Goal: Transaction & Acquisition: Purchase product/service

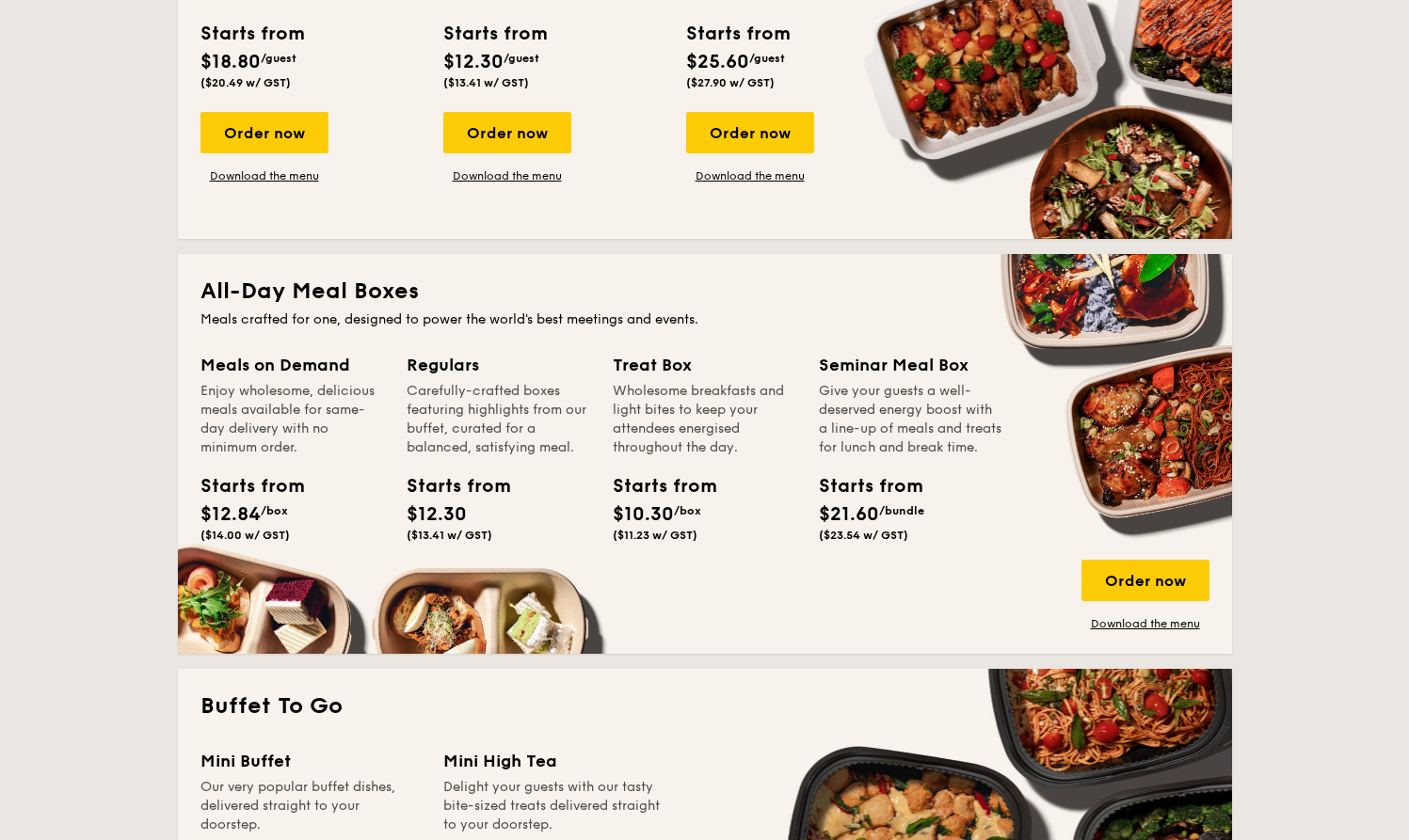
scroll to position [1039, 0]
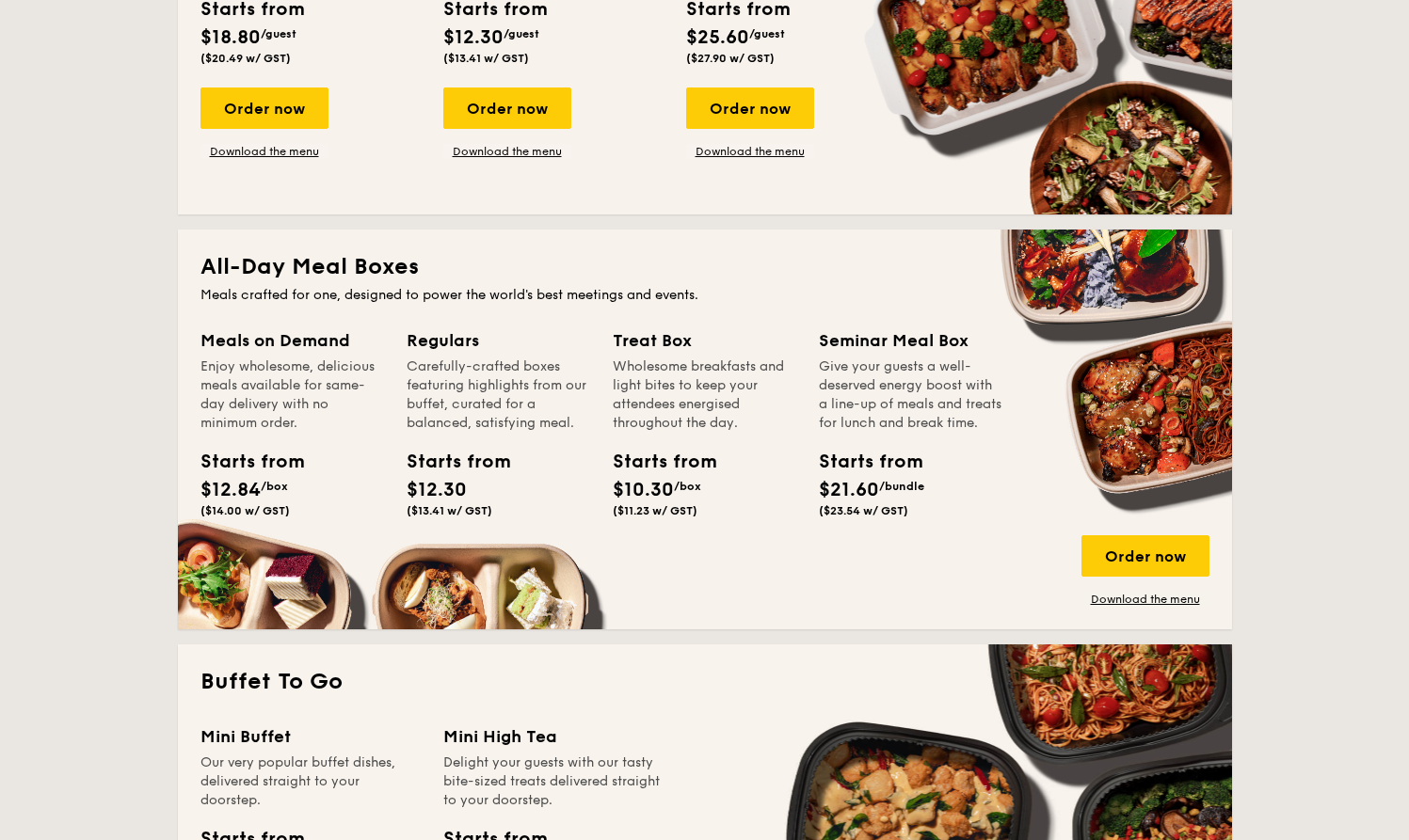
click at [344, 336] on div "Meals on Demand" at bounding box center [292, 341] width 183 height 26
click at [1140, 596] on link "Download the menu" at bounding box center [1146, 599] width 128 height 15
click at [1133, 561] on div "Order now" at bounding box center [1146, 556] width 128 height 41
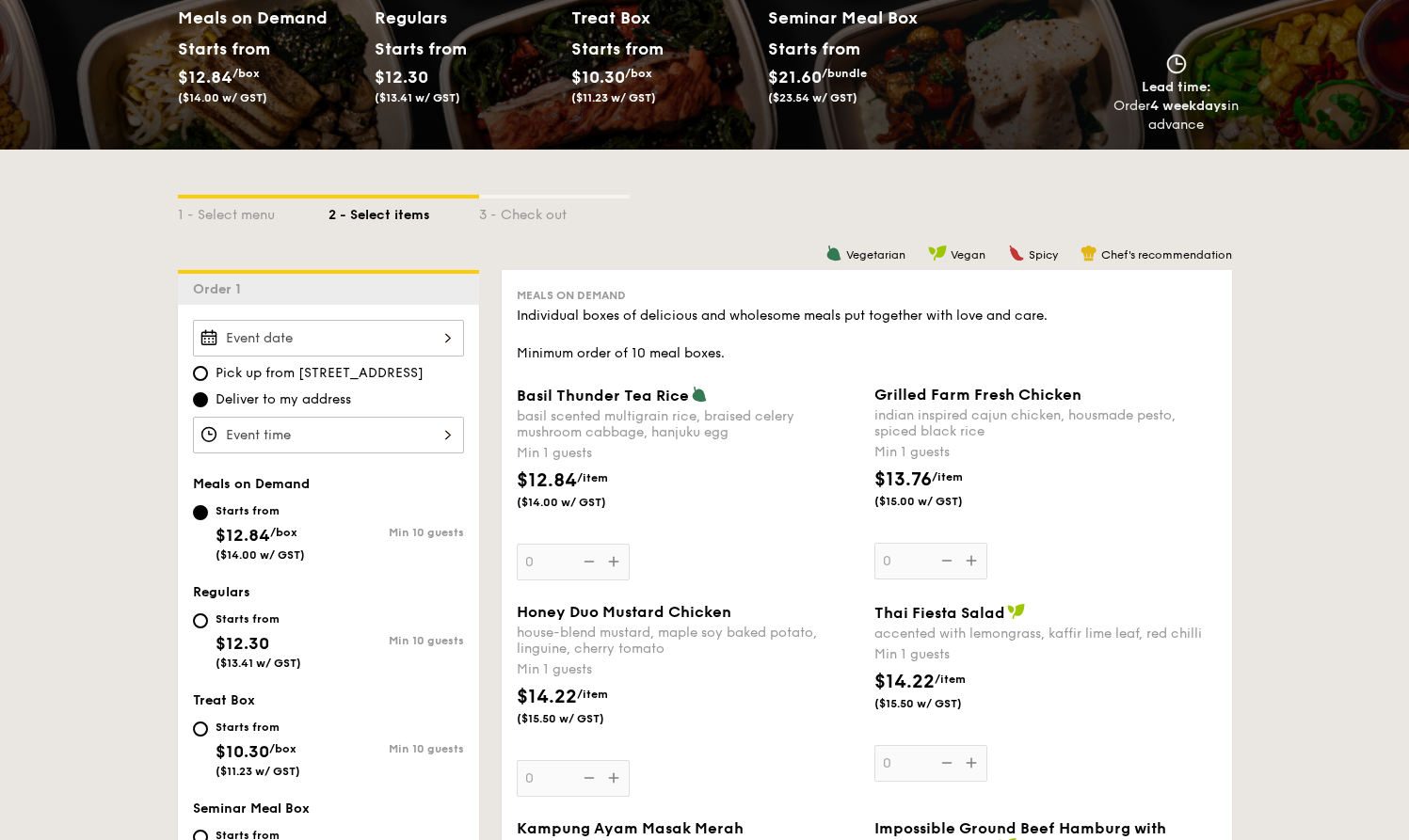
scroll to position [260, 0]
click at [208, 618] on div "Starts from $12.30 ($13.41 w/ GST)" at bounding box center [260, 638] width 135 height 62
click at [208, 618] on input "Starts from $12.30 ($13.41 w/ GST) Min 10 guests" at bounding box center [200, 621] width 15 height 15
radio input "true"
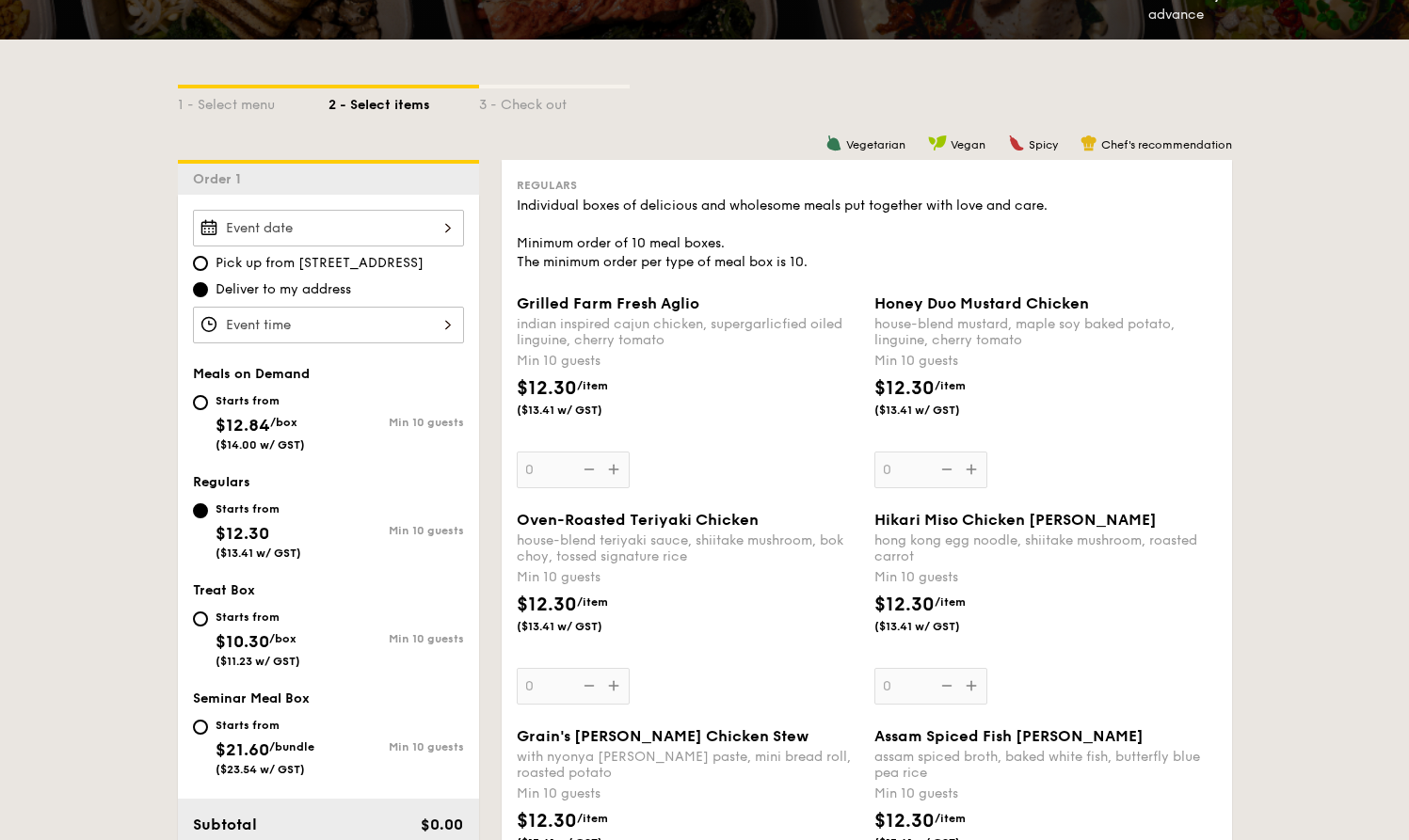
scroll to position [392, 0]
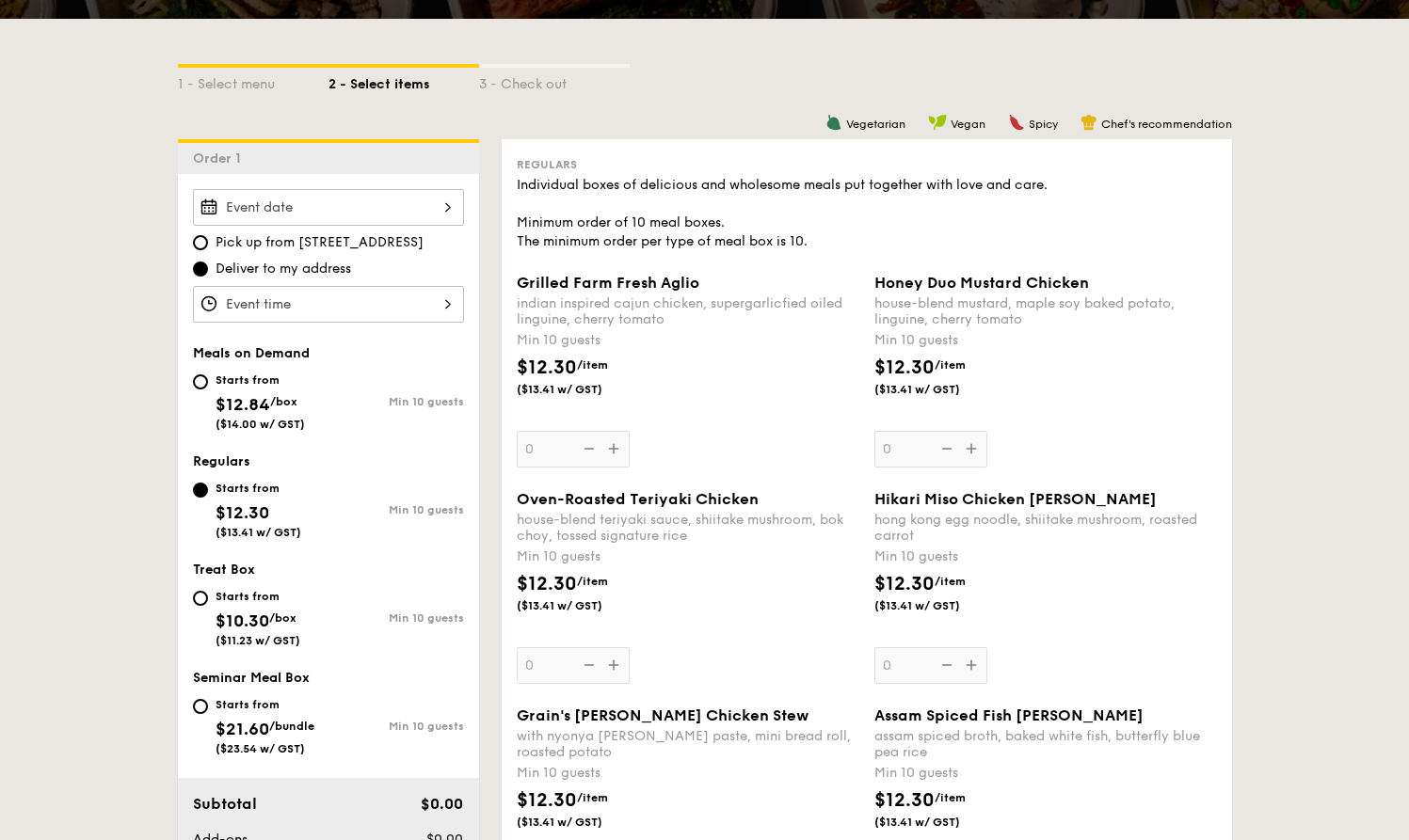
click at [977, 449] on div "Honey Duo Mustard Chicken house-blend mustard, maple soy baked potato, linguine…" at bounding box center [1046, 371] width 343 height 194
click at [977, 449] on input "0" at bounding box center [930, 448] width 113 height 36
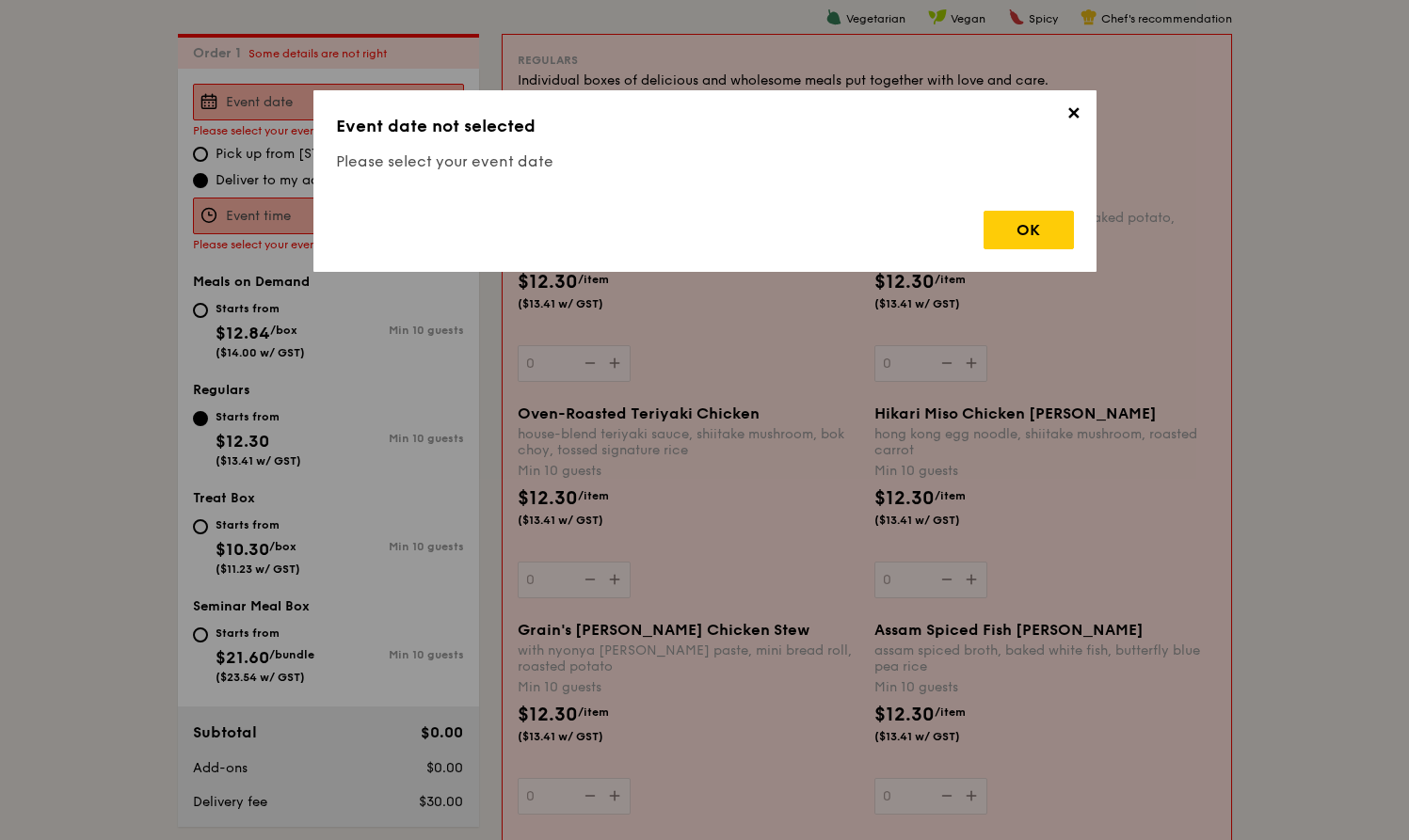
scroll to position [502, 0]
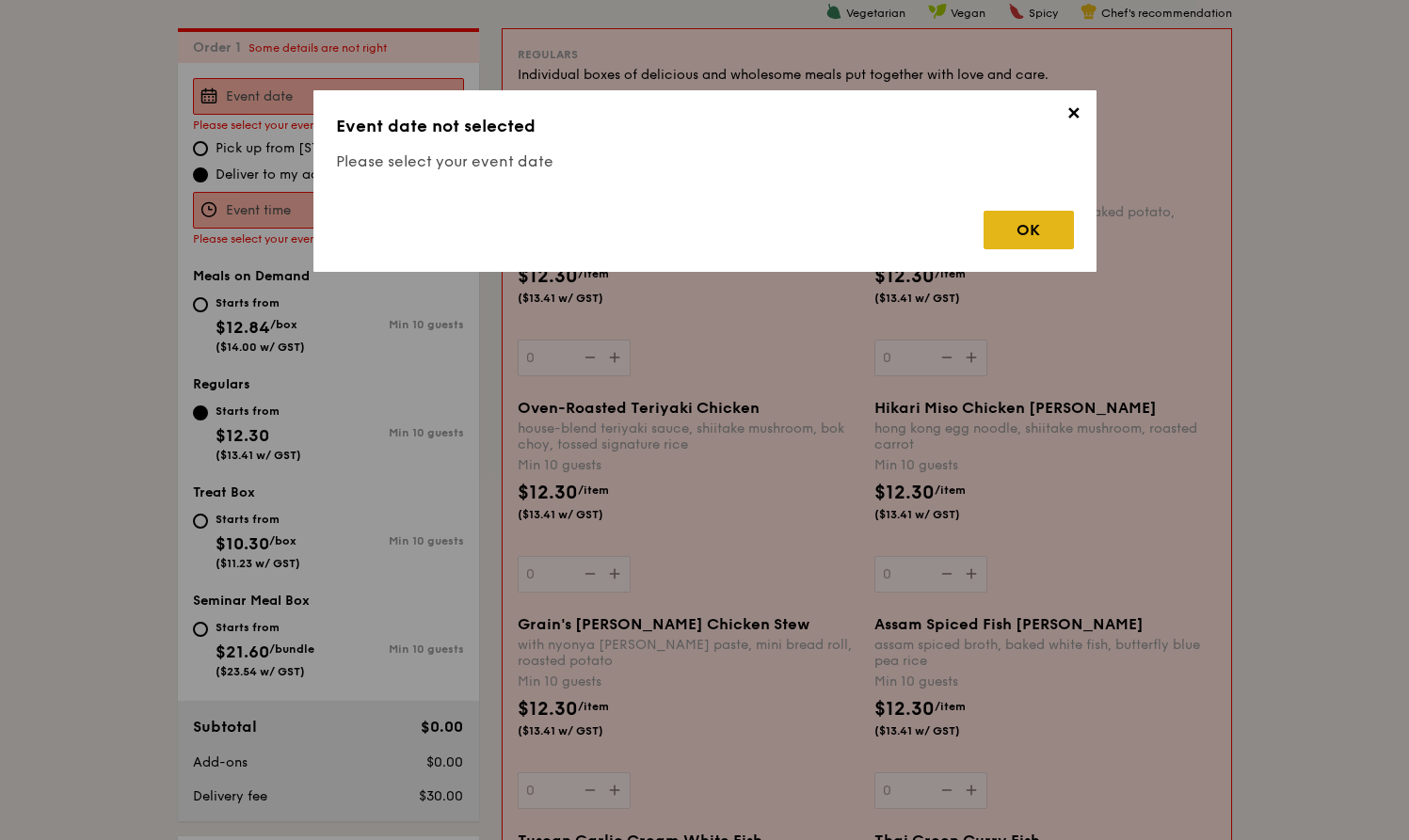
click at [1029, 238] on div "OK" at bounding box center [1029, 229] width 90 height 38
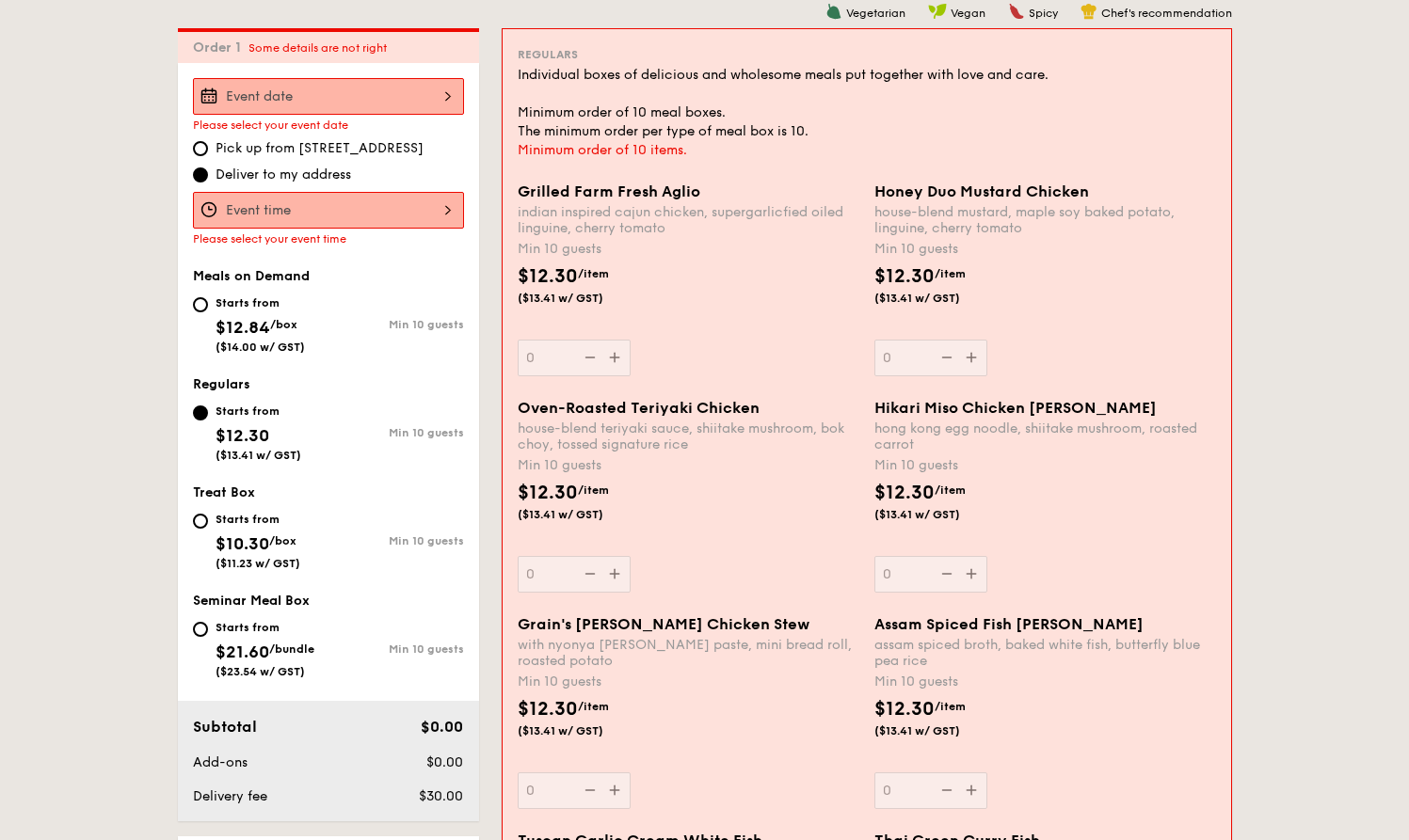
click at [355, 98] on div "2025 Aug [DATE] Tue Wed Thu Fri Sat Sun 1 2 3 4 5 6 7 8 9 10 11 12 13 14 15 16 …" at bounding box center [328, 96] width 271 height 36
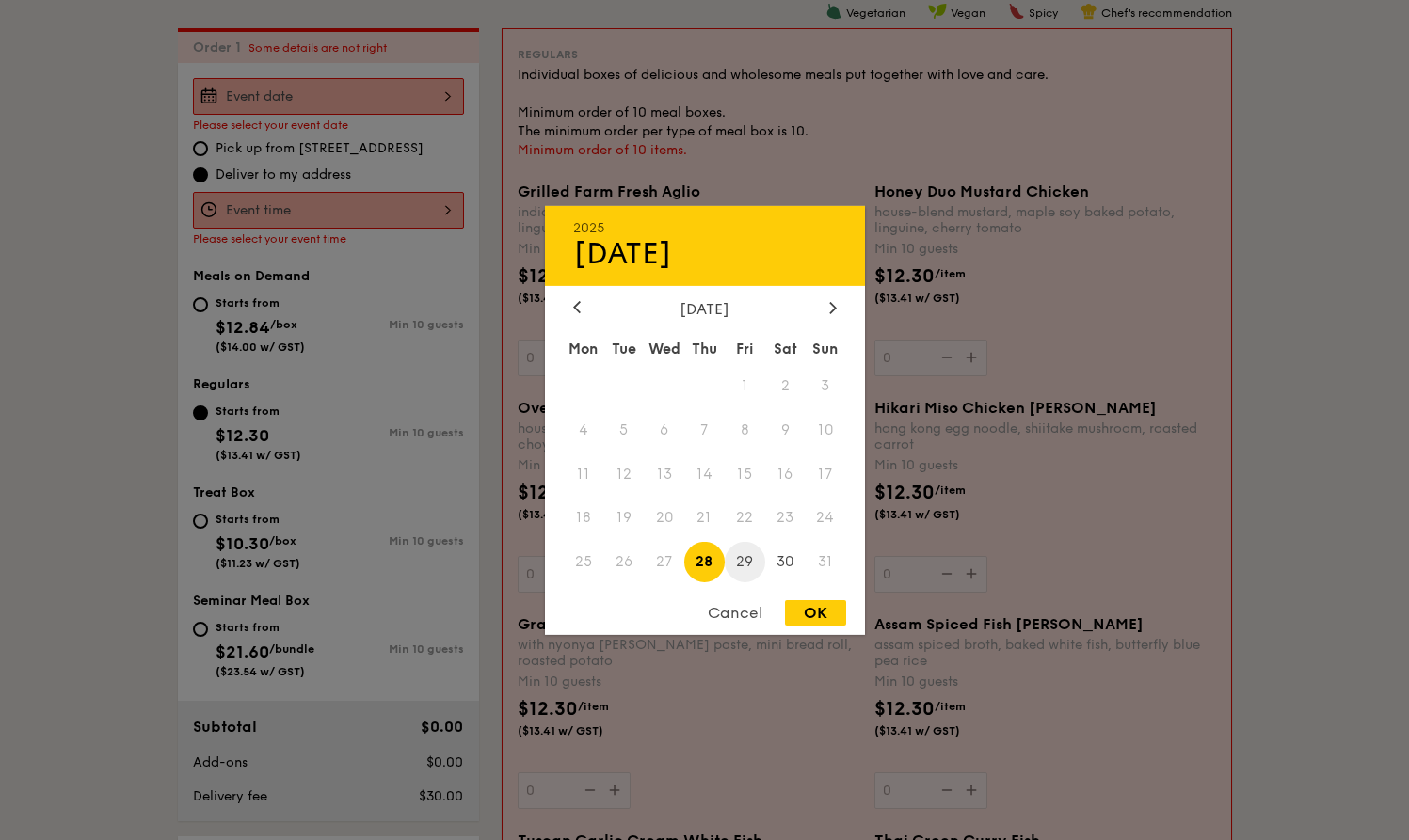
click at [749, 564] on span "29" at bounding box center [744, 562] width 40 height 40
click at [810, 609] on div "OK" at bounding box center [816, 613] width 61 height 25
type input "[DATE]"
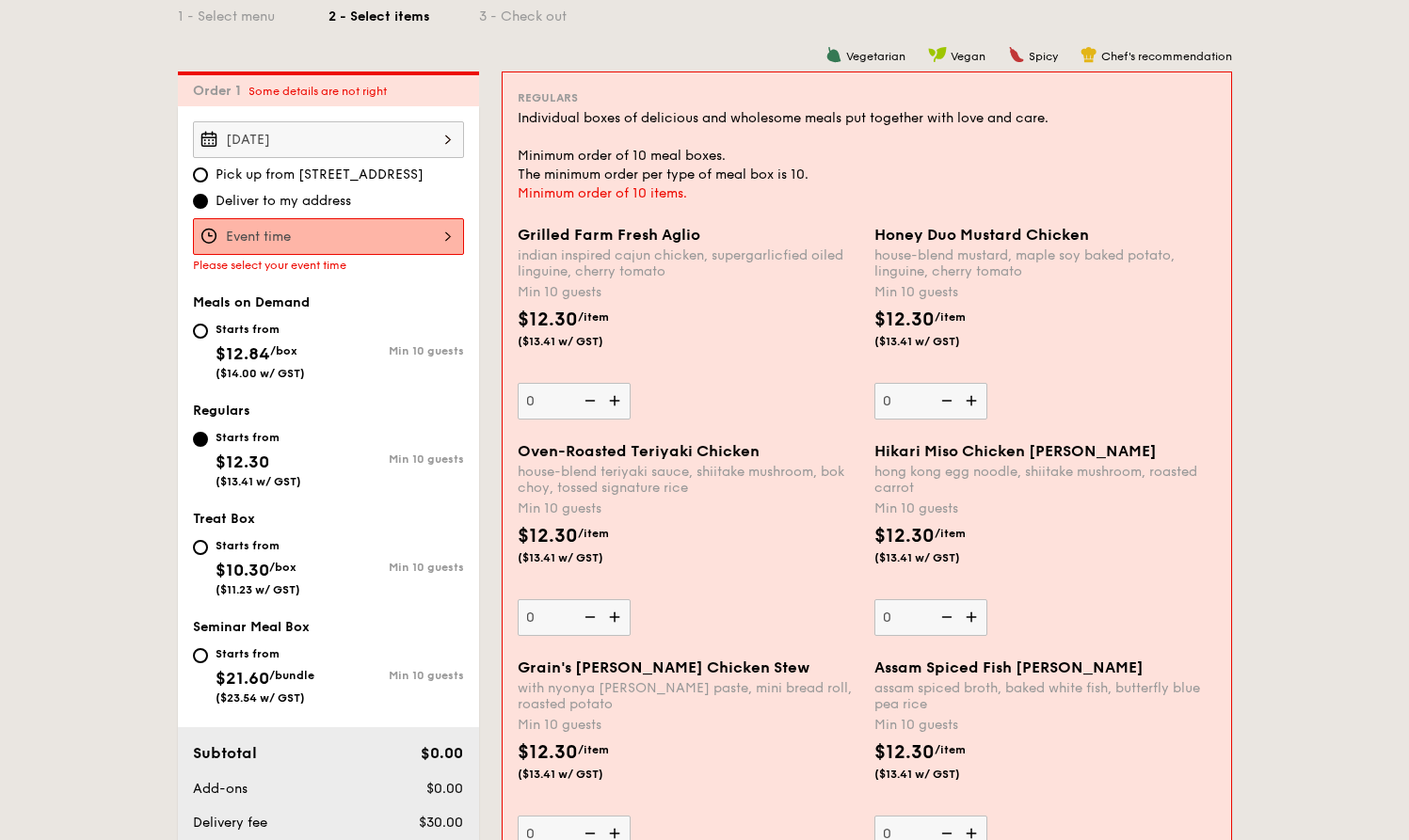
scroll to position [439, 0]
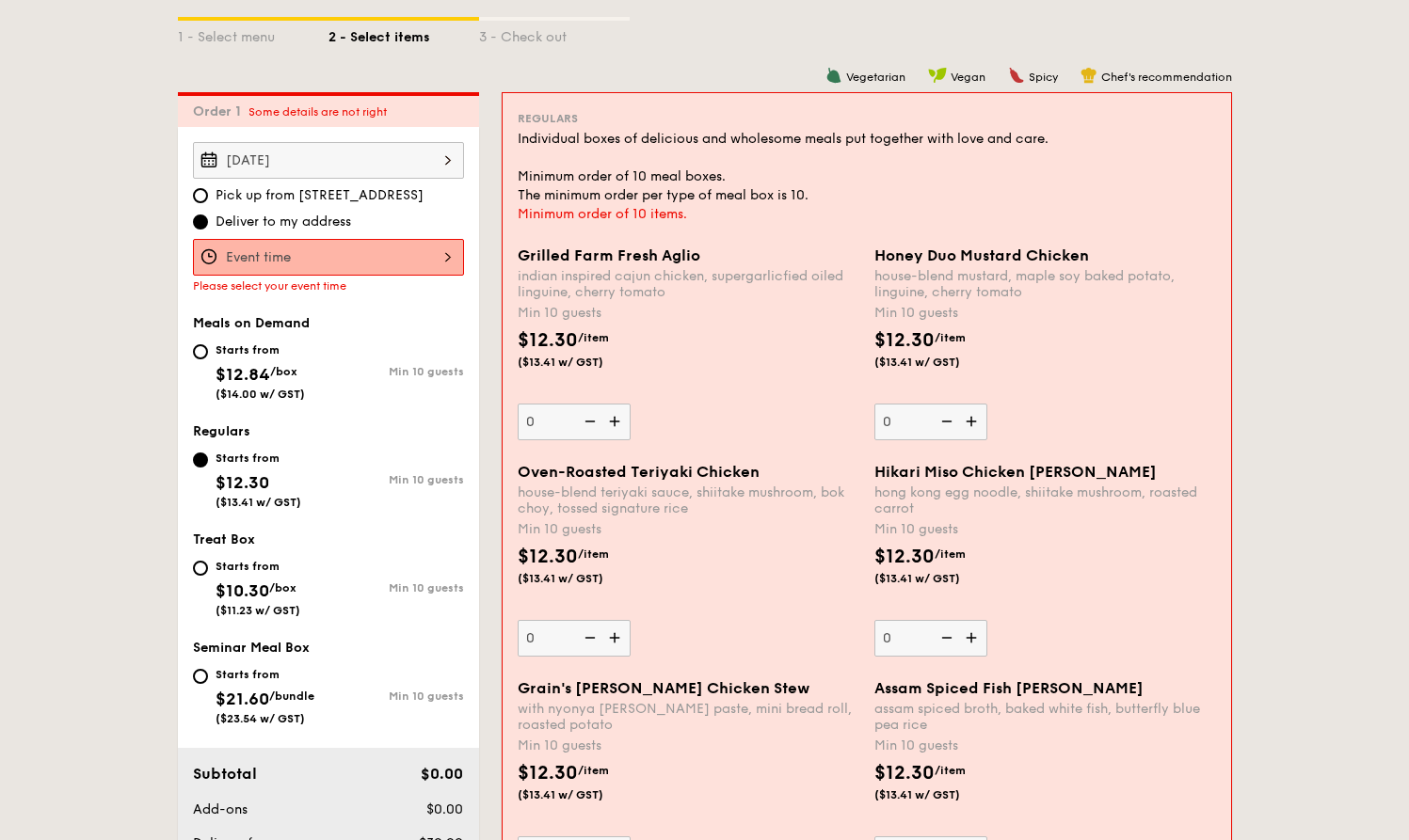
click at [284, 260] on div at bounding box center [328, 257] width 271 height 36
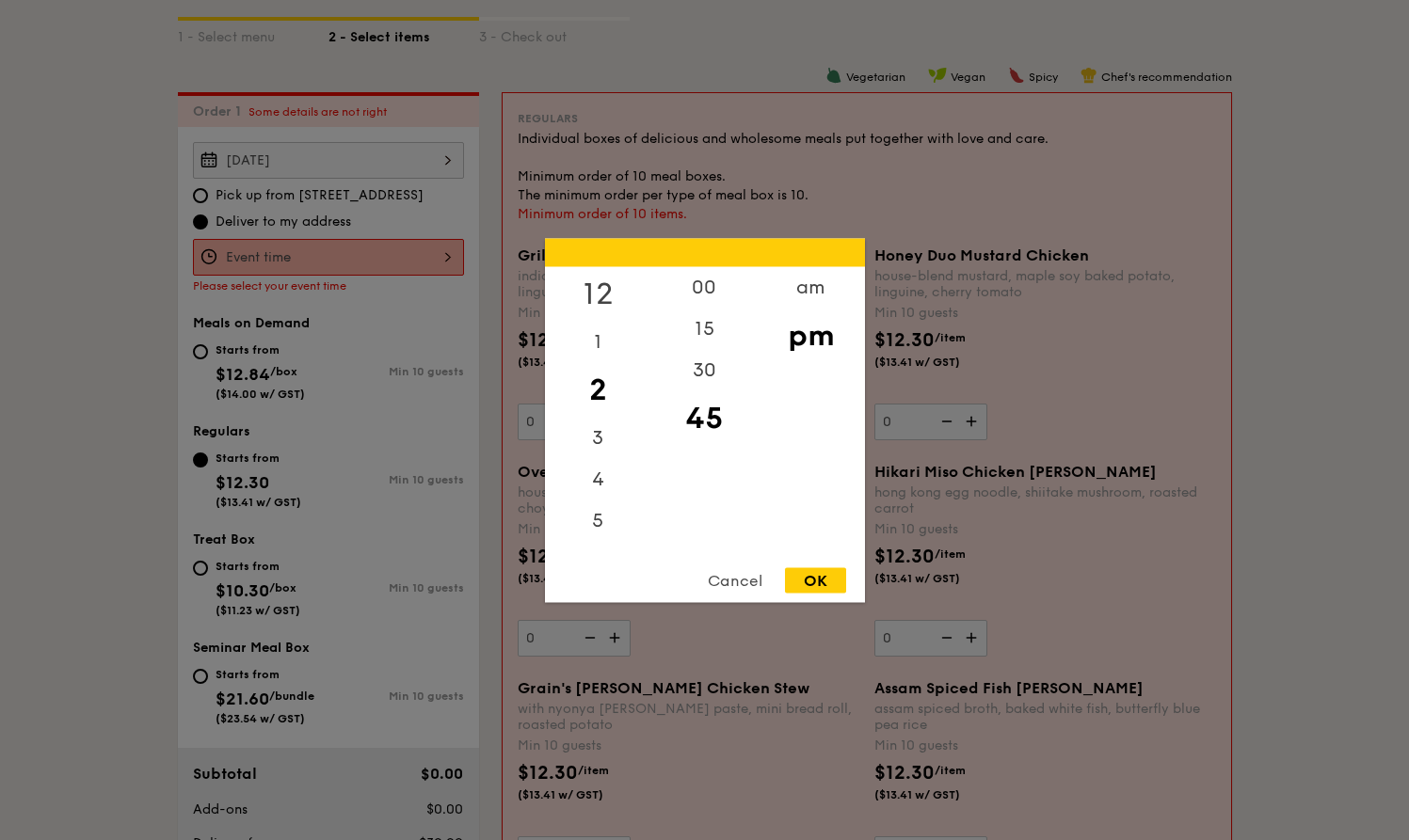
click at [597, 285] on div "12" at bounding box center [598, 294] width 107 height 55
click at [705, 294] on div "00" at bounding box center [704, 294] width 107 height 55
click at [815, 578] on div "OK" at bounding box center [816, 581] width 61 height 25
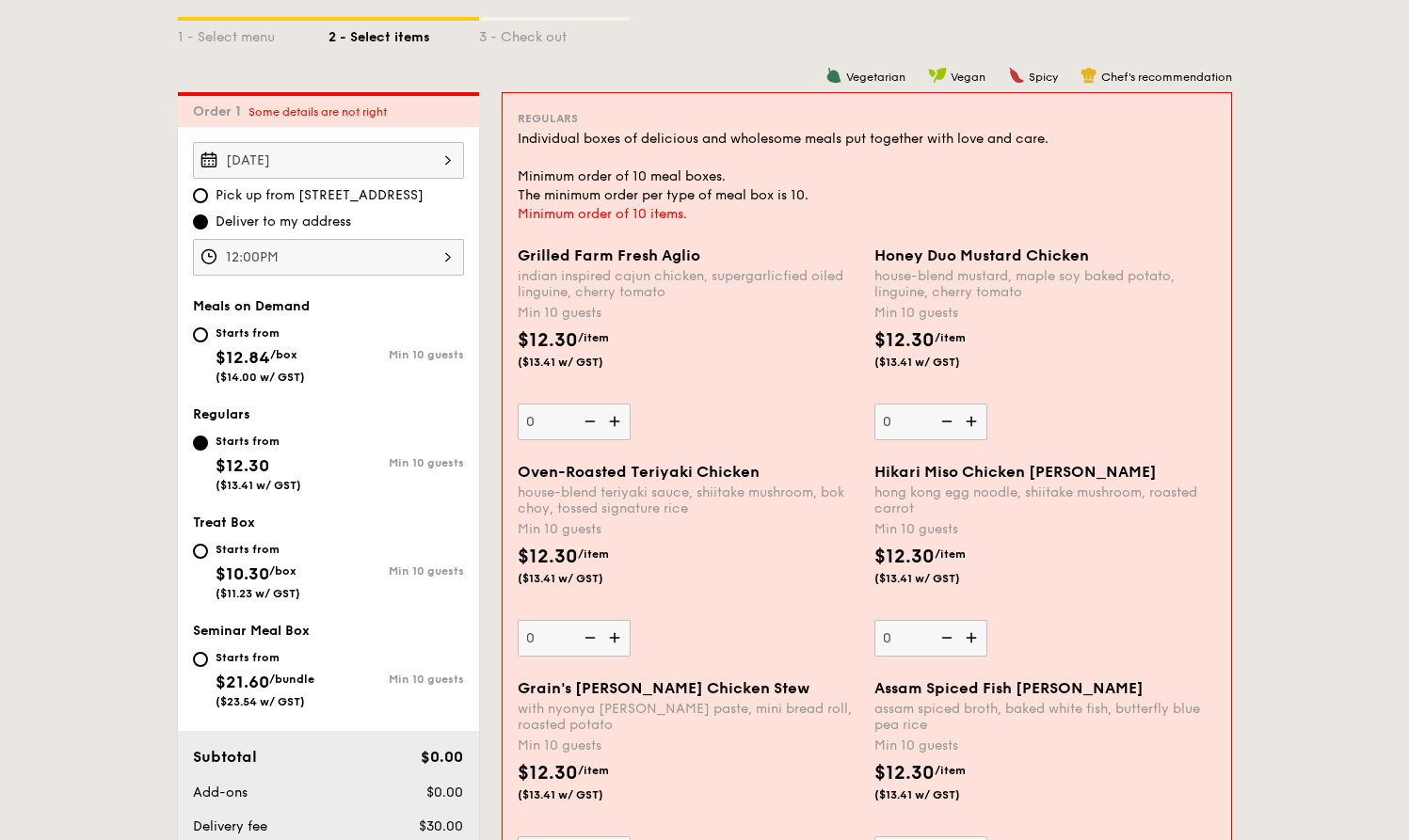
click at [414, 261] on div "12:00PM 12 1 2 3 4 5 6 7 8 9 10 11 00 15 30 45 am pm Cancel OK" at bounding box center [328, 257] width 271 height 36
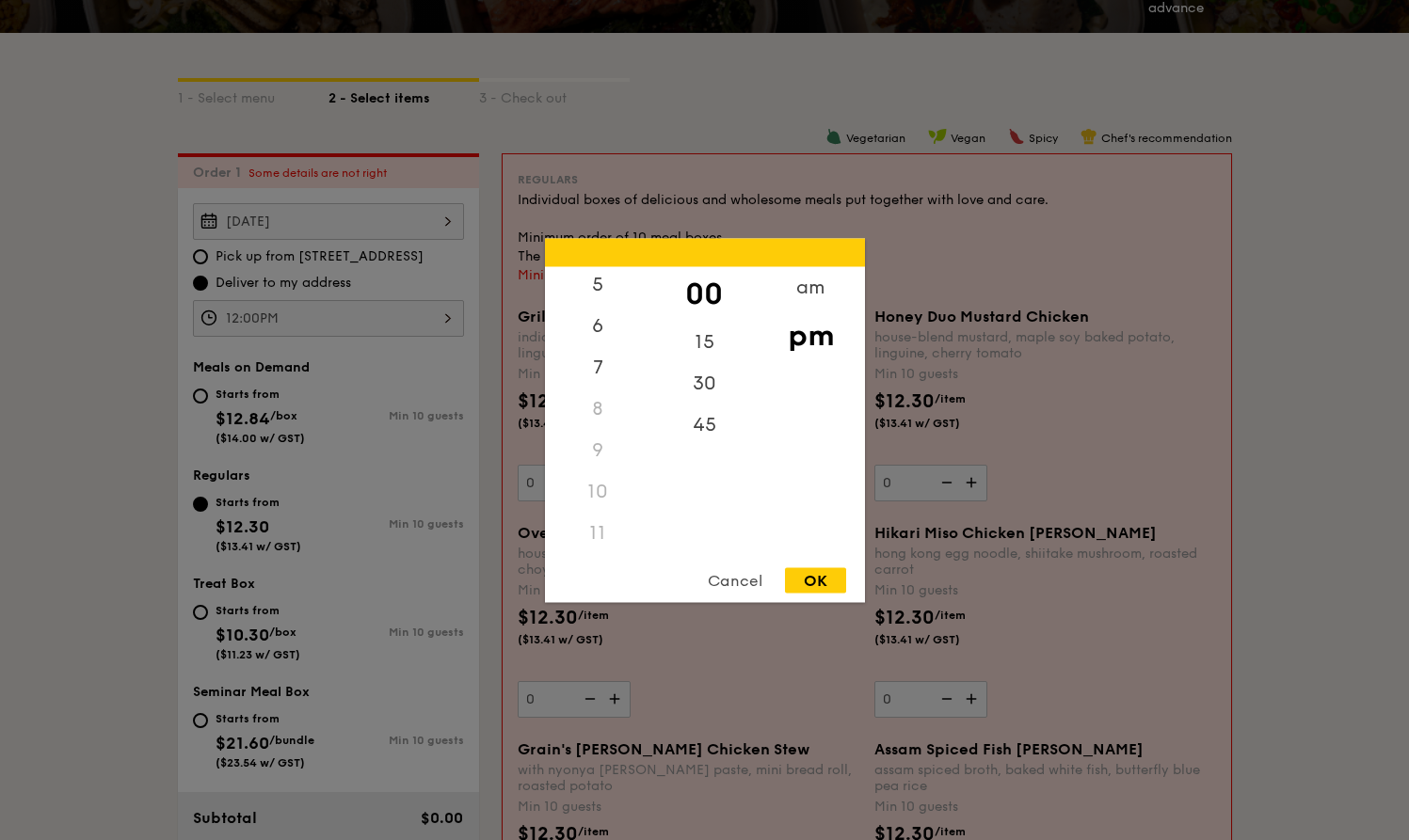
scroll to position [223, 0]
click at [596, 536] on div "11" at bounding box center [598, 533] width 107 height 41
click at [813, 298] on div "am" at bounding box center [811, 294] width 107 height 55
click at [604, 529] on div "11" at bounding box center [598, 539] width 107 height 55
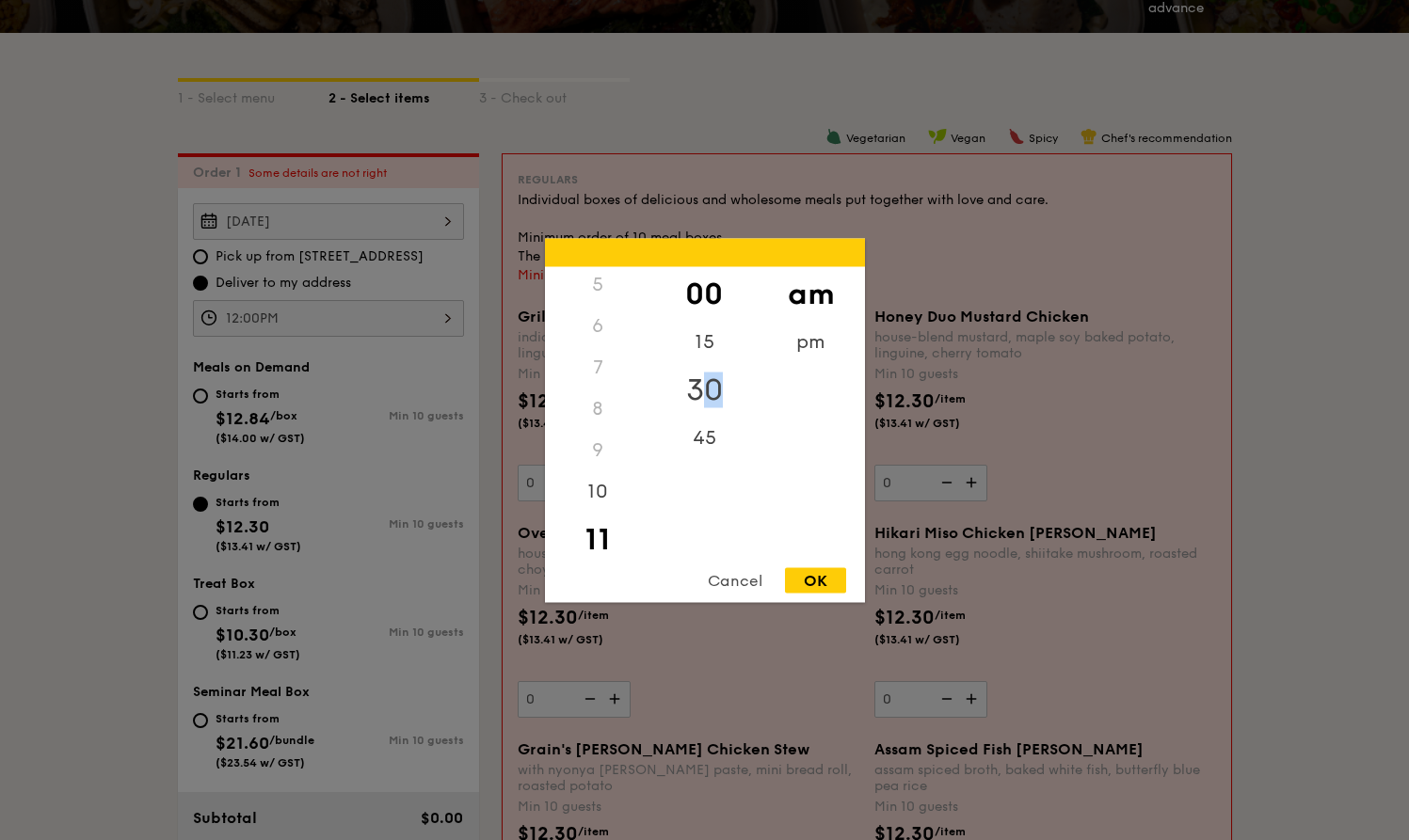
click at [700, 399] on div "30" at bounding box center [704, 390] width 107 height 55
click at [814, 570] on div "OK" at bounding box center [816, 581] width 61 height 25
type input "11:30AM"
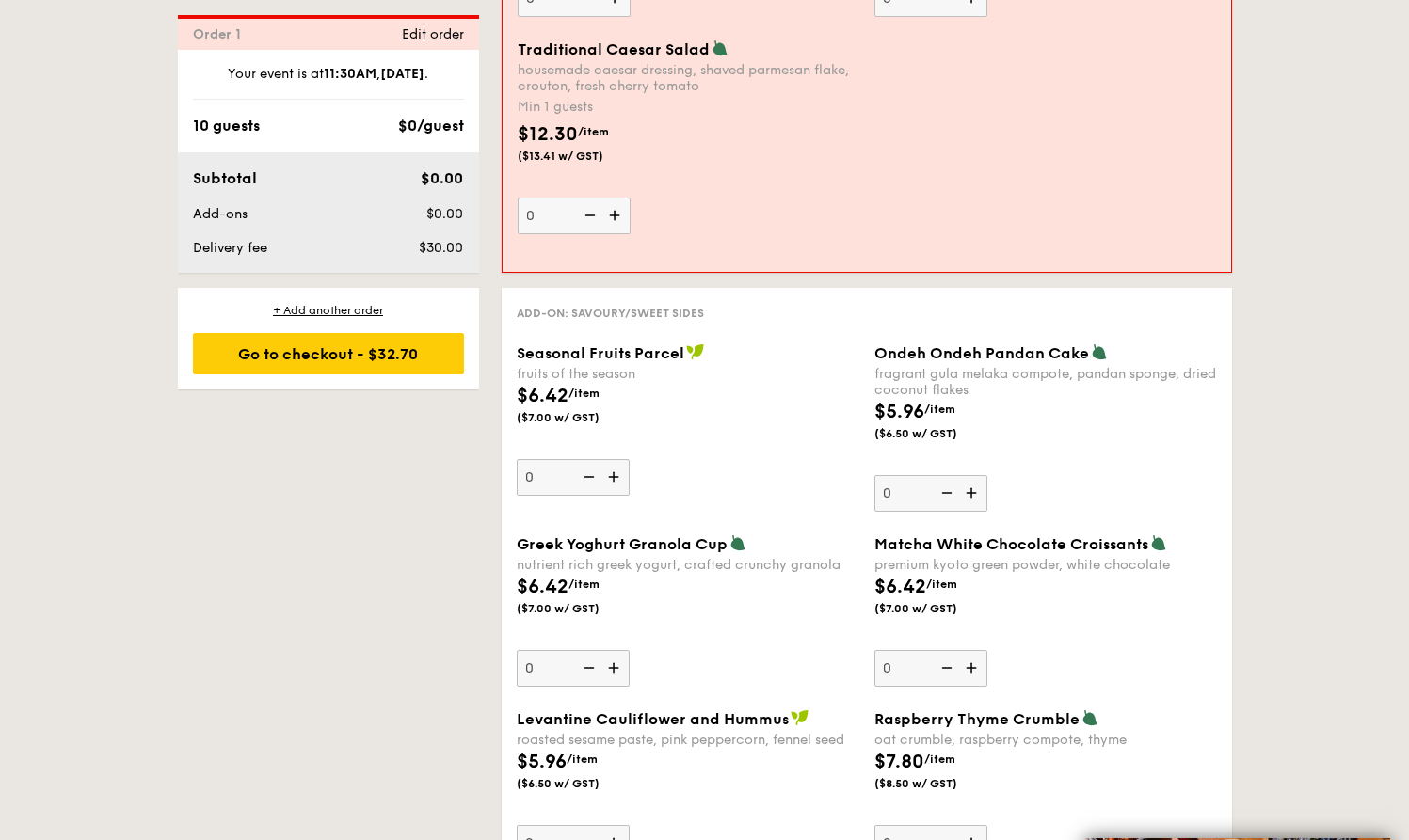
scroll to position [2599, 0]
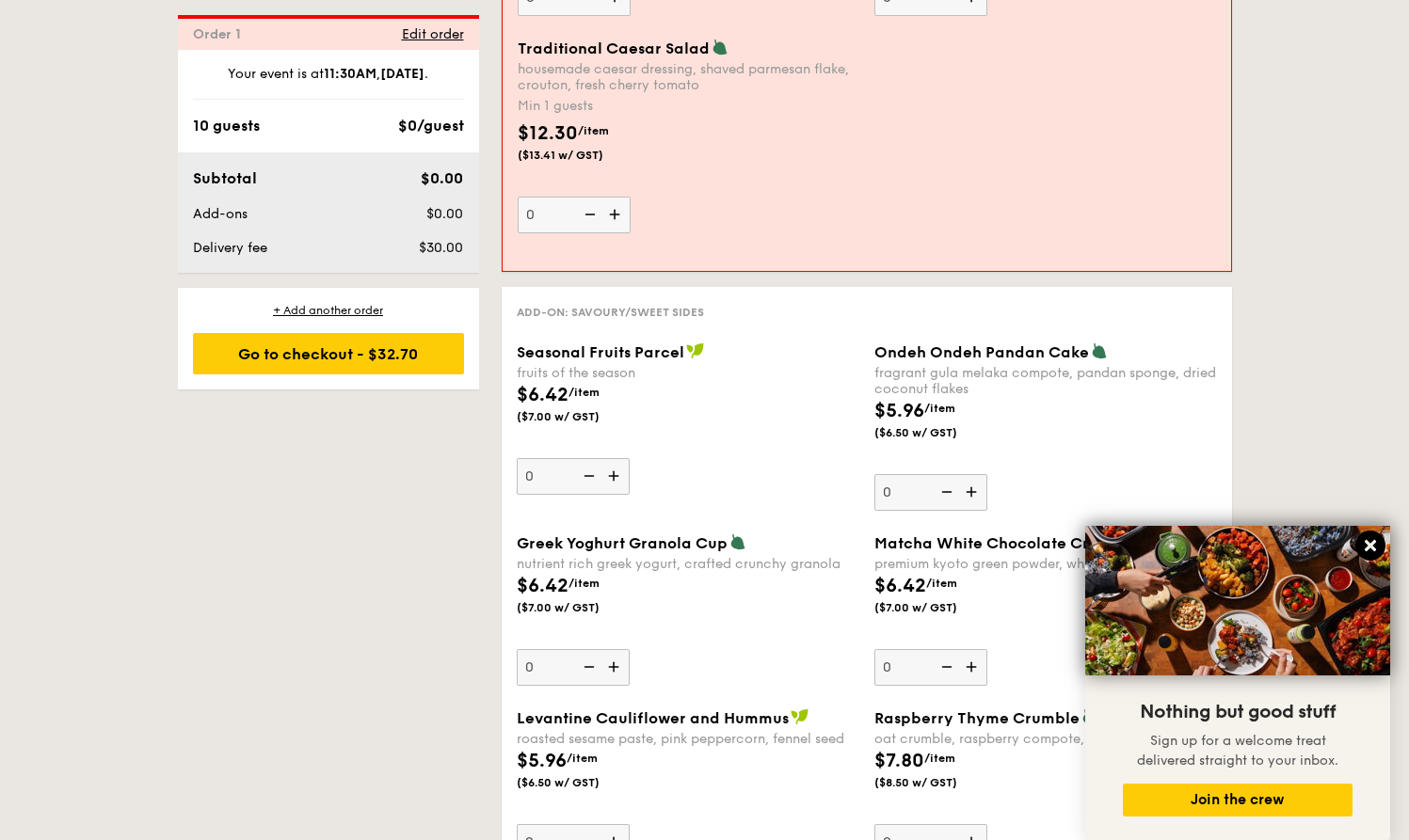
click at [1372, 546] on icon at bounding box center [1371, 546] width 12 height 12
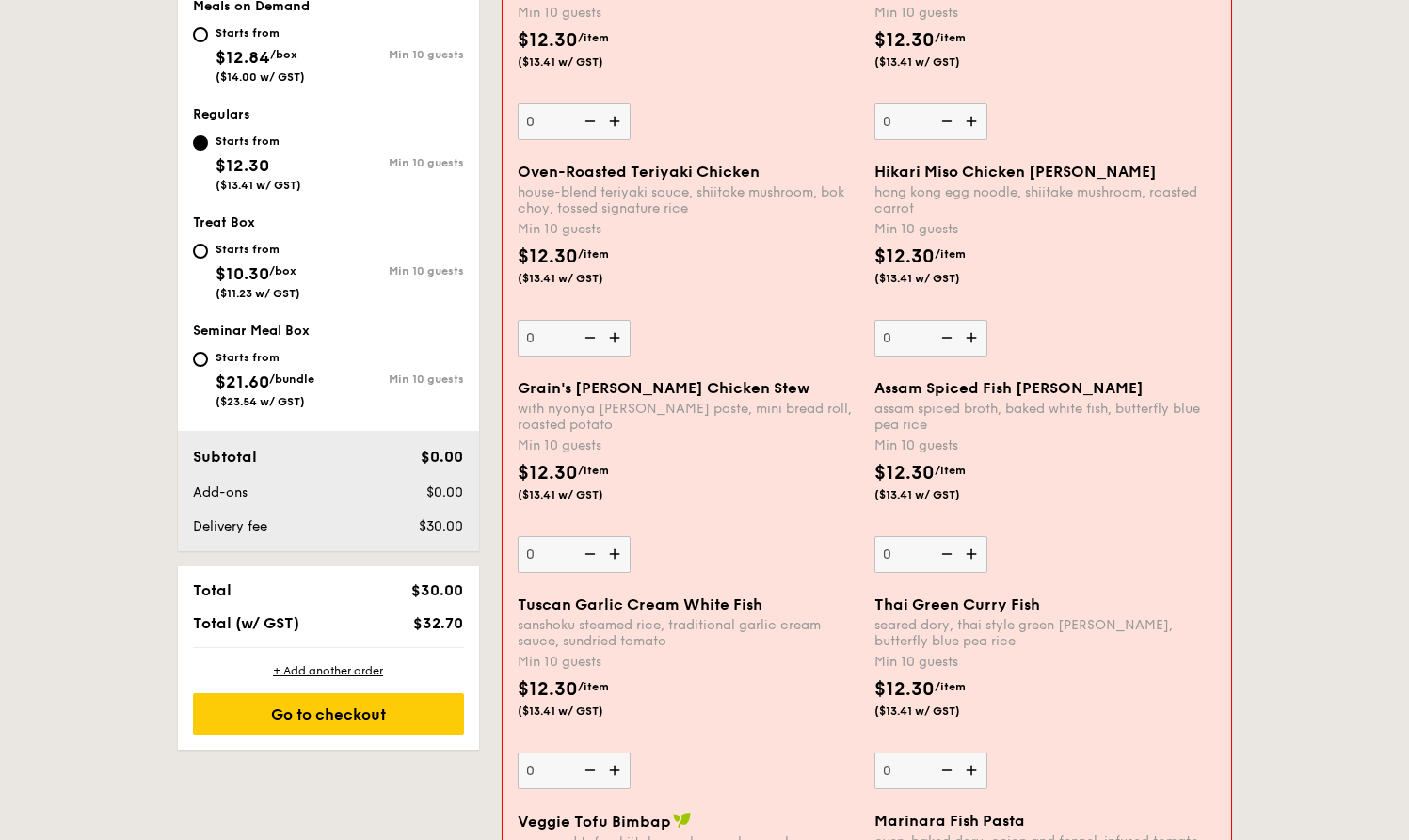
scroll to position [403, 0]
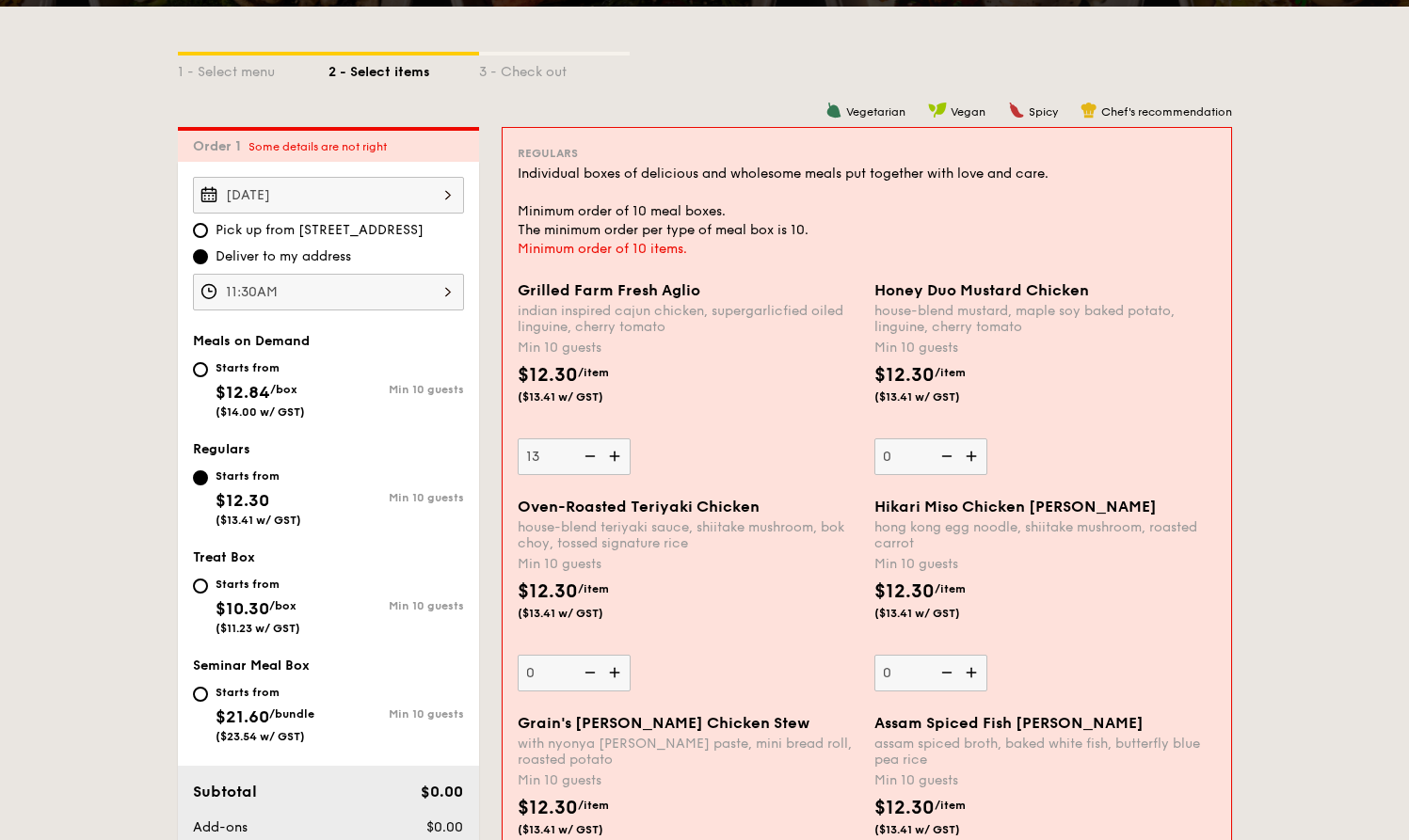
click at [710, 440] on div "Grilled Farm Fresh Aglio indian inspired cajun chicken, supergarlicfied oiled l…" at bounding box center [688, 378] width 342 height 194
click at [631, 440] on input "13" at bounding box center [574, 456] width 113 height 36
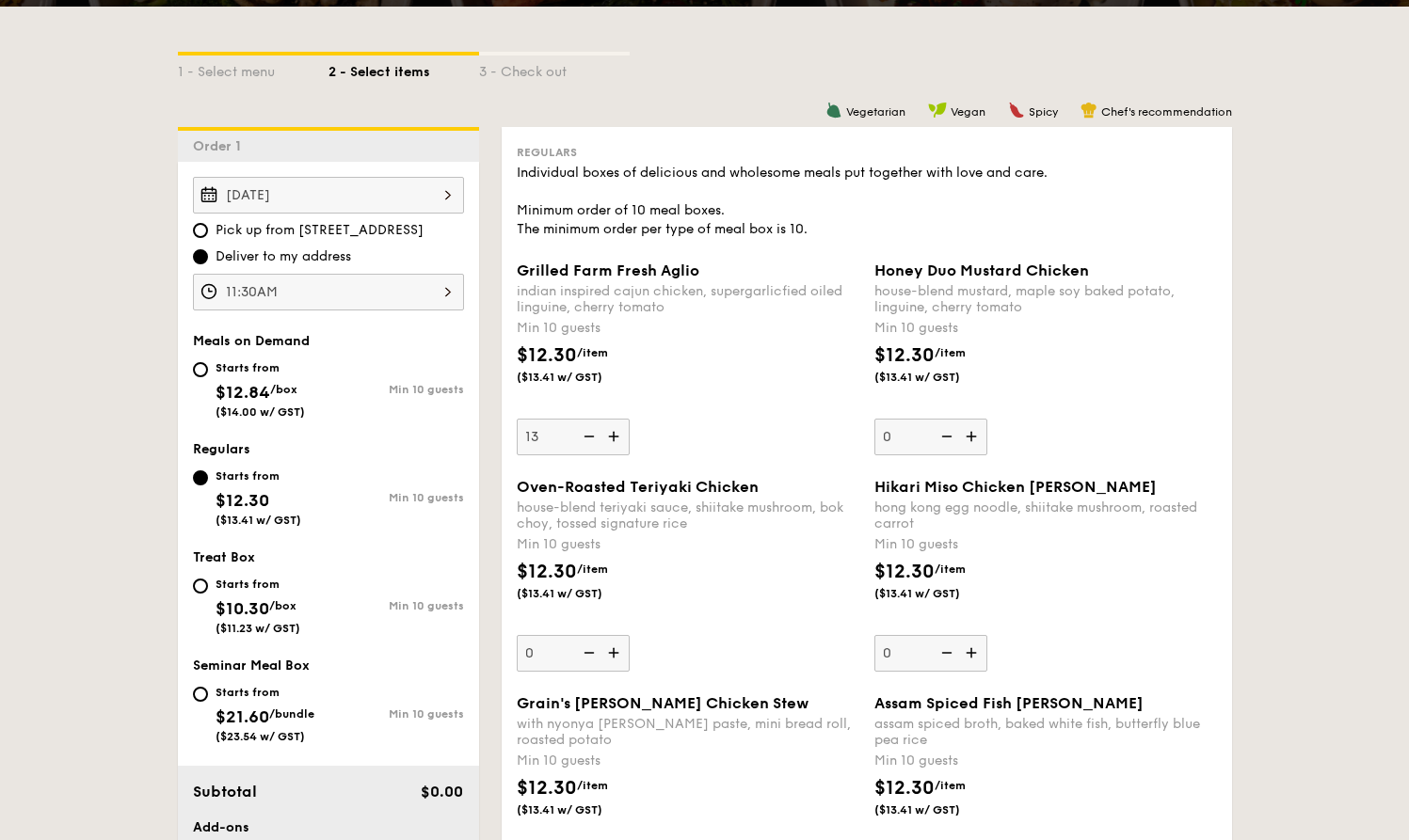
click at [606, 429] on img at bounding box center [615, 437] width 28 height 36
click at [606, 429] on input "13" at bounding box center [573, 437] width 113 height 36
type input "14"
click at [682, 424] on div "Grilled Farm Fresh Aglio indian inspired cajun chicken, supergarlicfied oiled l…" at bounding box center [688, 358] width 343 height 194
click at [630, 424] on input "14" at bounding box center [573, 437] width 113 height 36
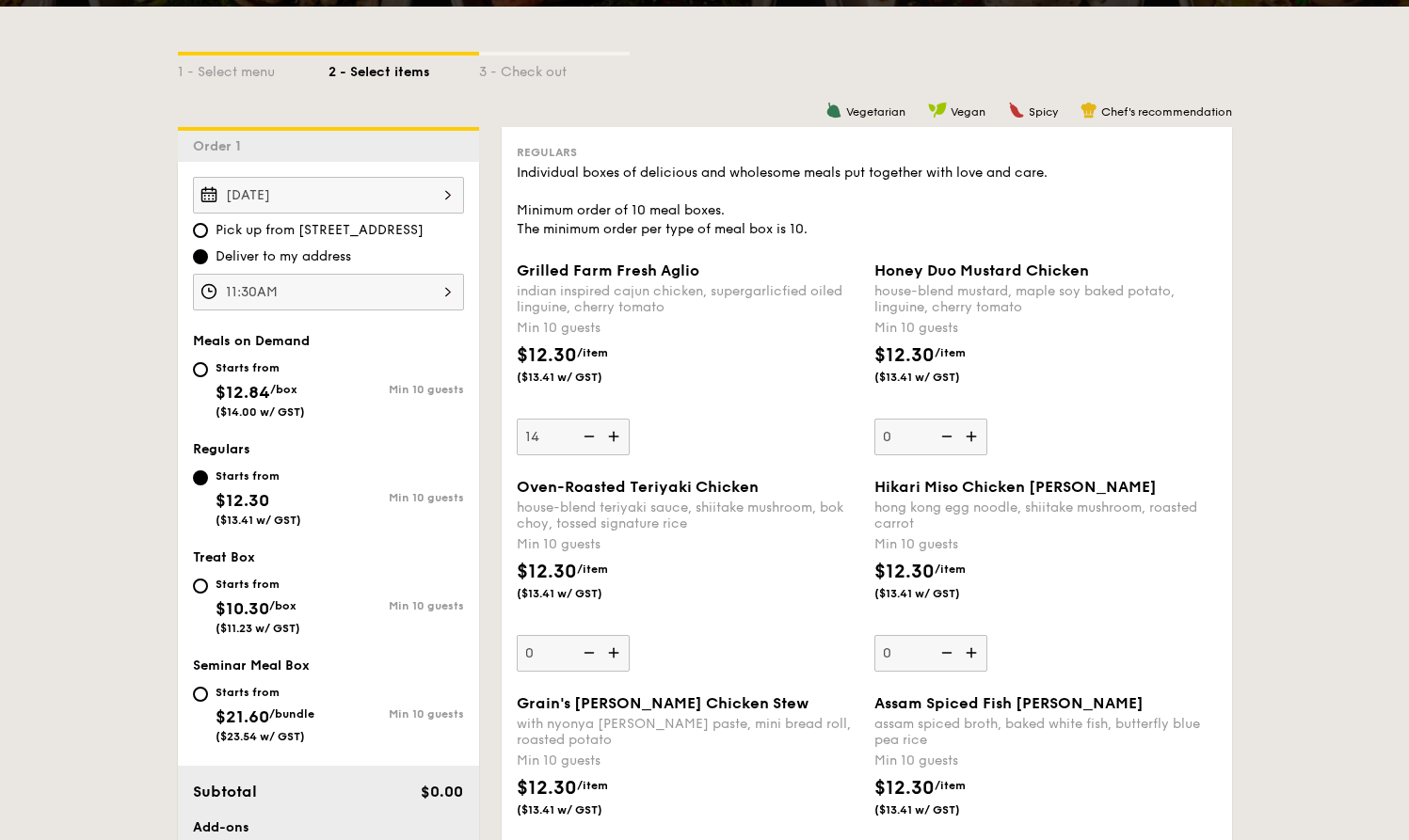
click at [560, 425] on input "14" at bounding box center [573, 437] width 113 height 36
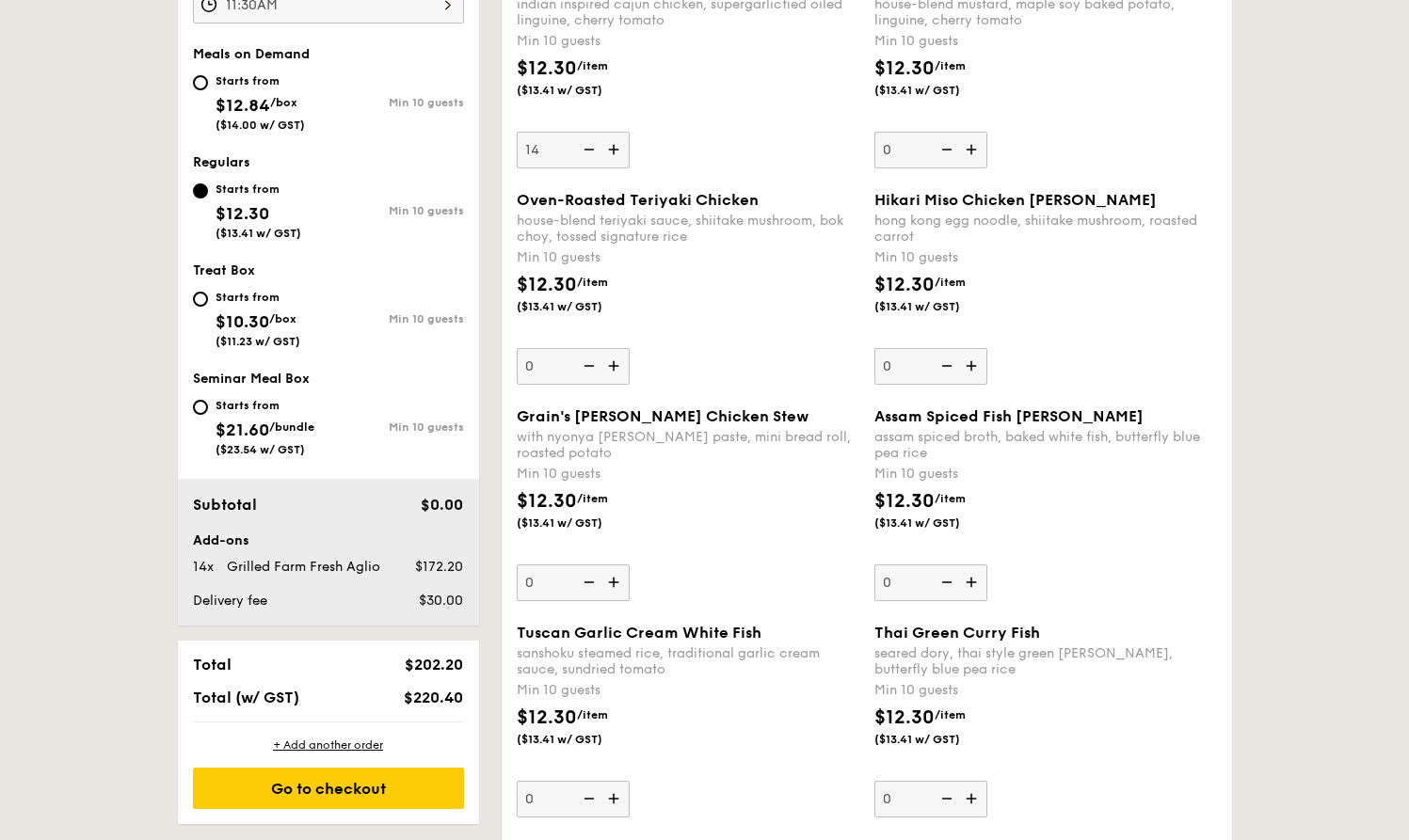
scroll to position [683, 0]
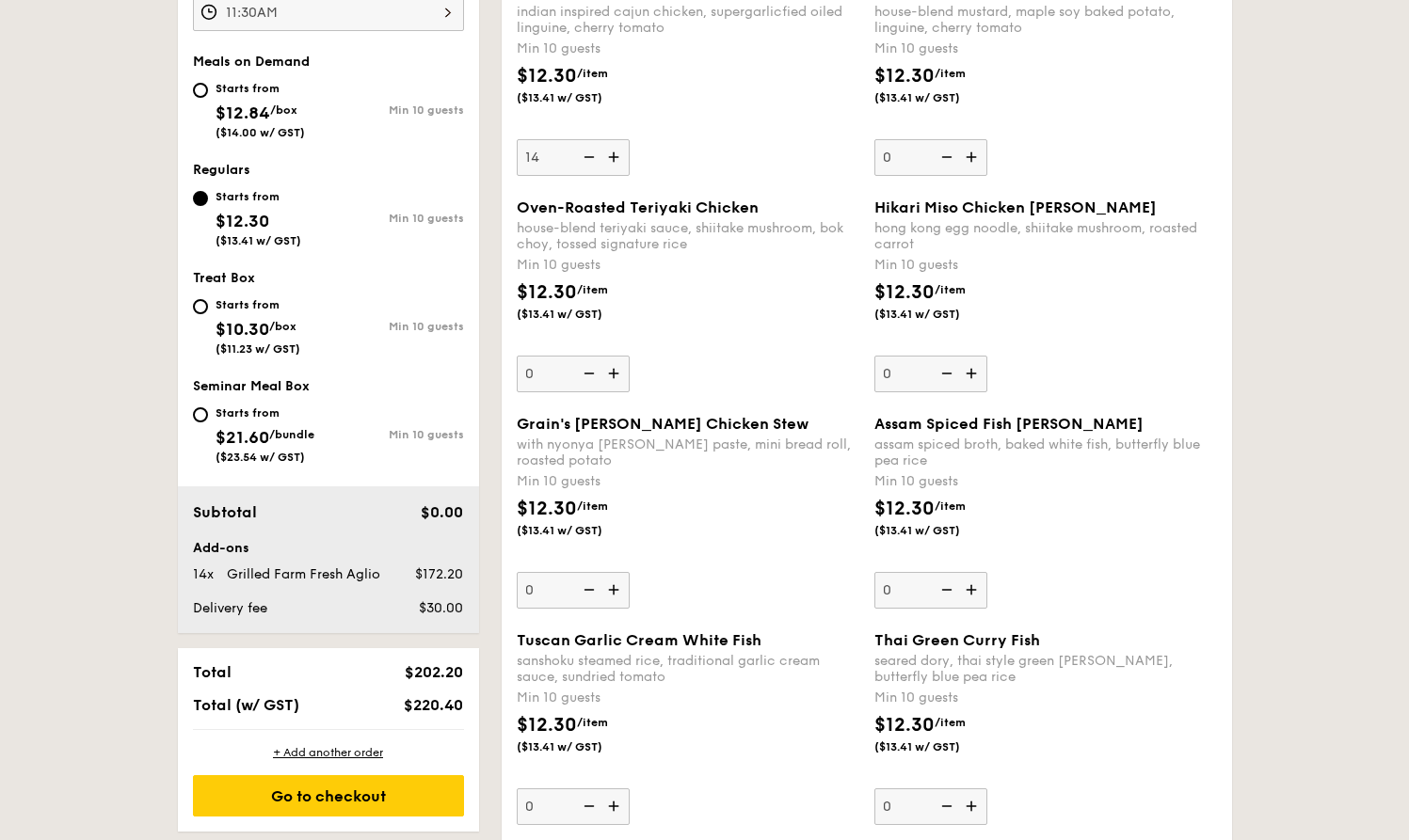
click at [742, 153] on div "Grilled Farm Fresh Aglio indian inspired cajun chicken, supergarlicfied oiled l…" at bounding box center [688, 79] width 343 height 194
click at [630, 153] on input "14" at bounding box center [573, 157] width 113 height 36
click at [621, 89] on div "$12.30 /item ($13.41 w/ GST)" at bounding box center [581, 83] width 143 height 43
click at [621, 139] on input "14" at bounding box center [573, 157] width 113 height 36
click at [558, 211] on span "Oven-Roasted Teriyaki Chicken" at bounding box center [637, 208] width 242 height 18
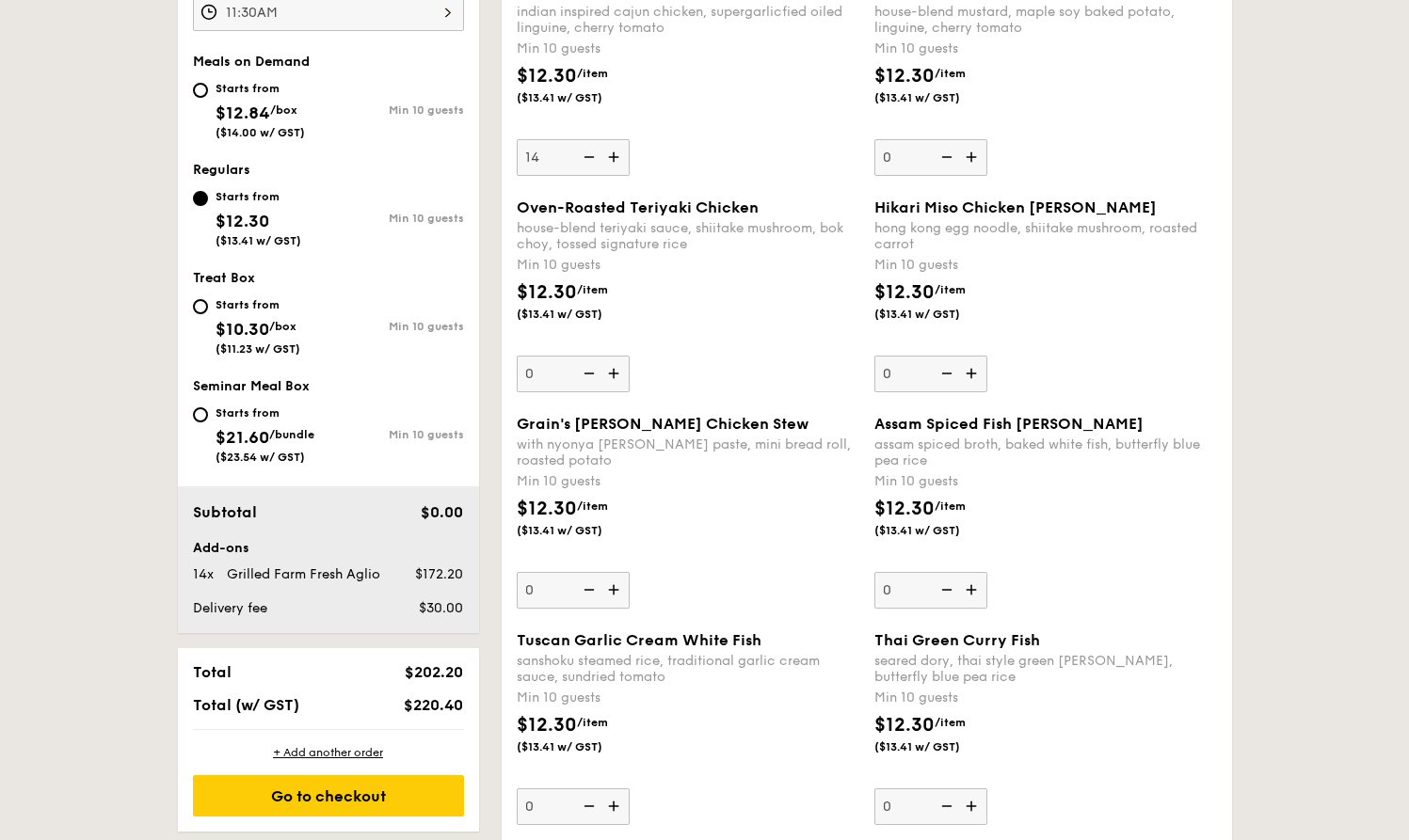
click at [558, 355] on input "0" at bounding box center [573, 373] width 113 height 36
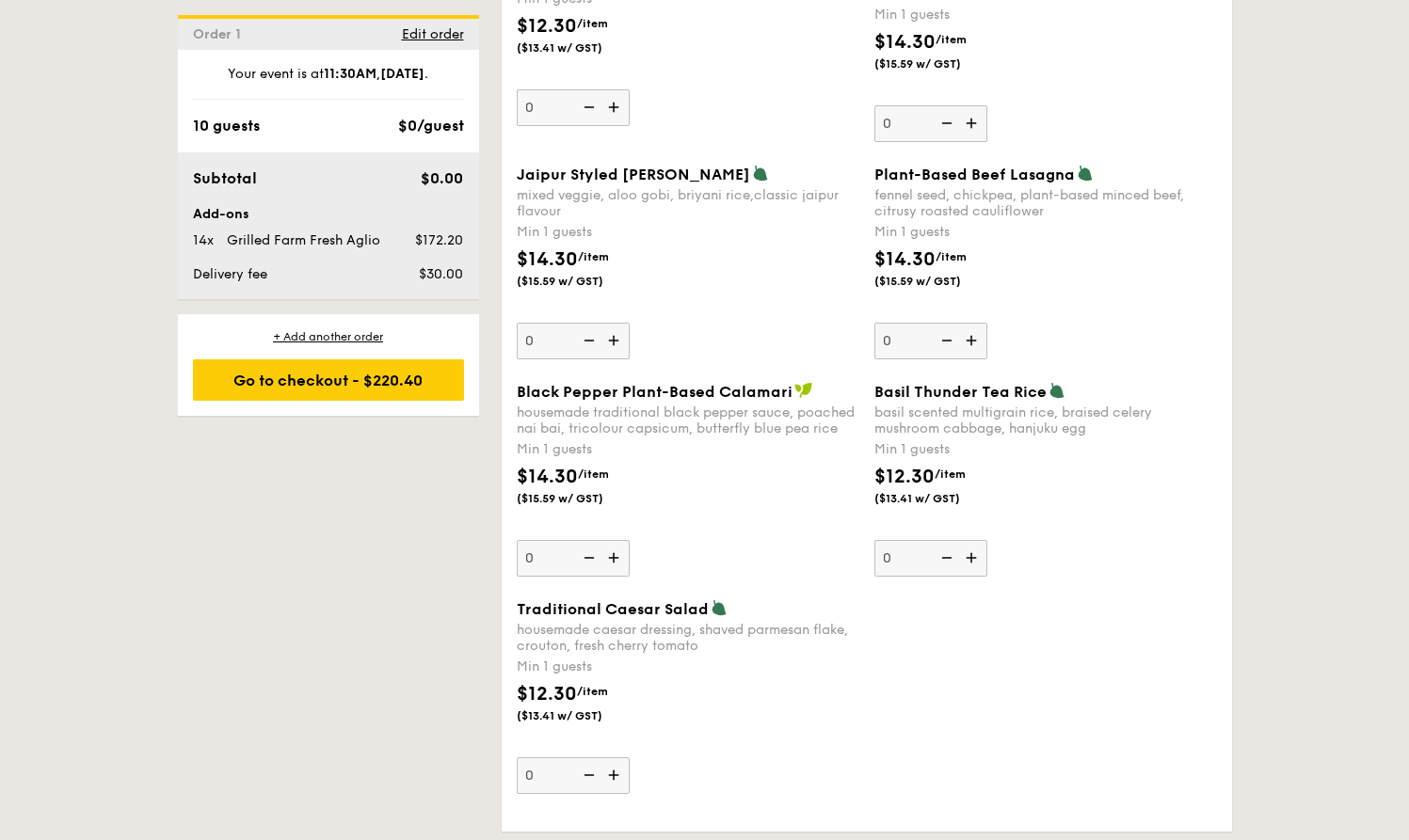
scroll to position [2250, 0]
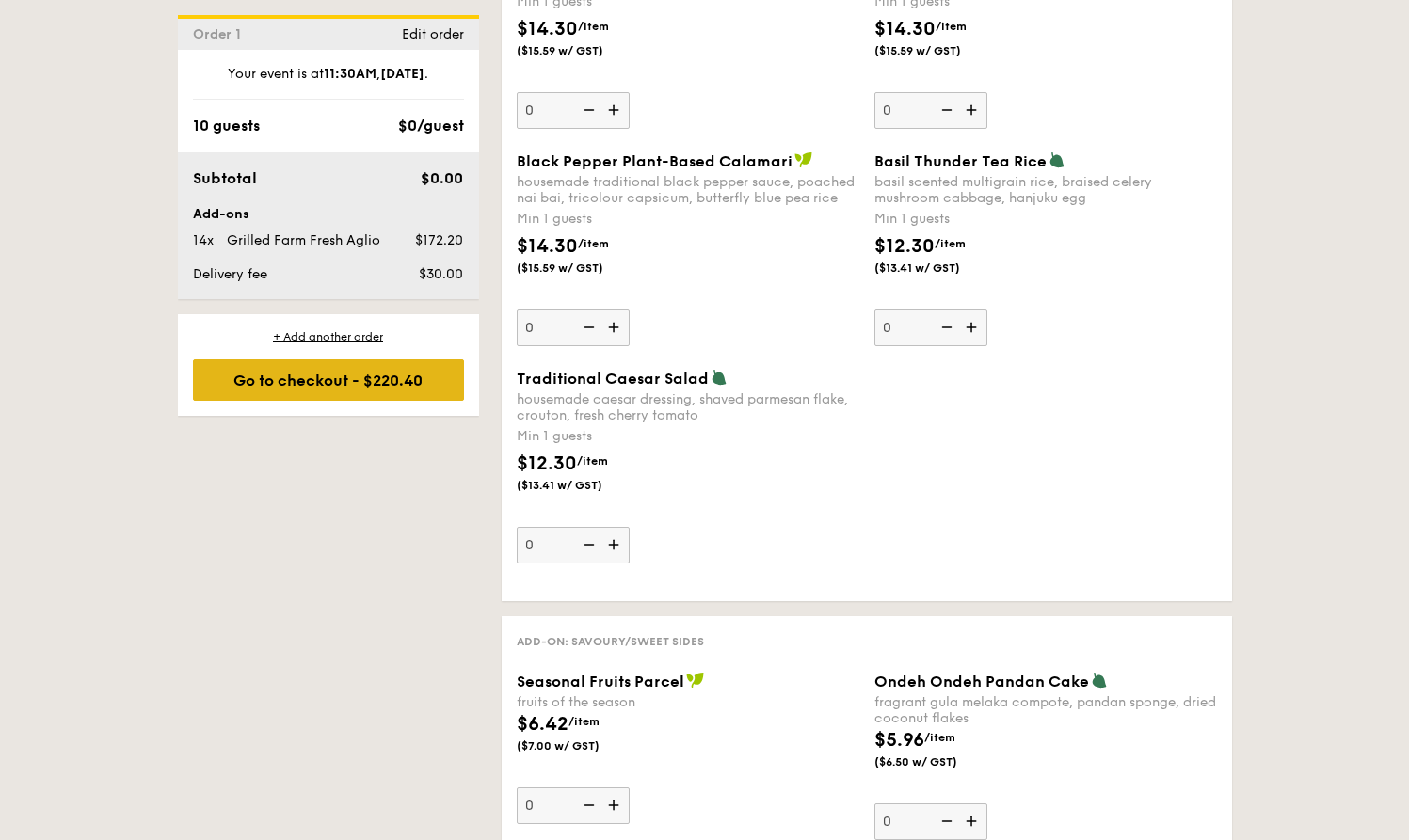
click at [365, 380] on div "Go to checkout - $220.40" at bounding box center [328, 380] width 271 height 41
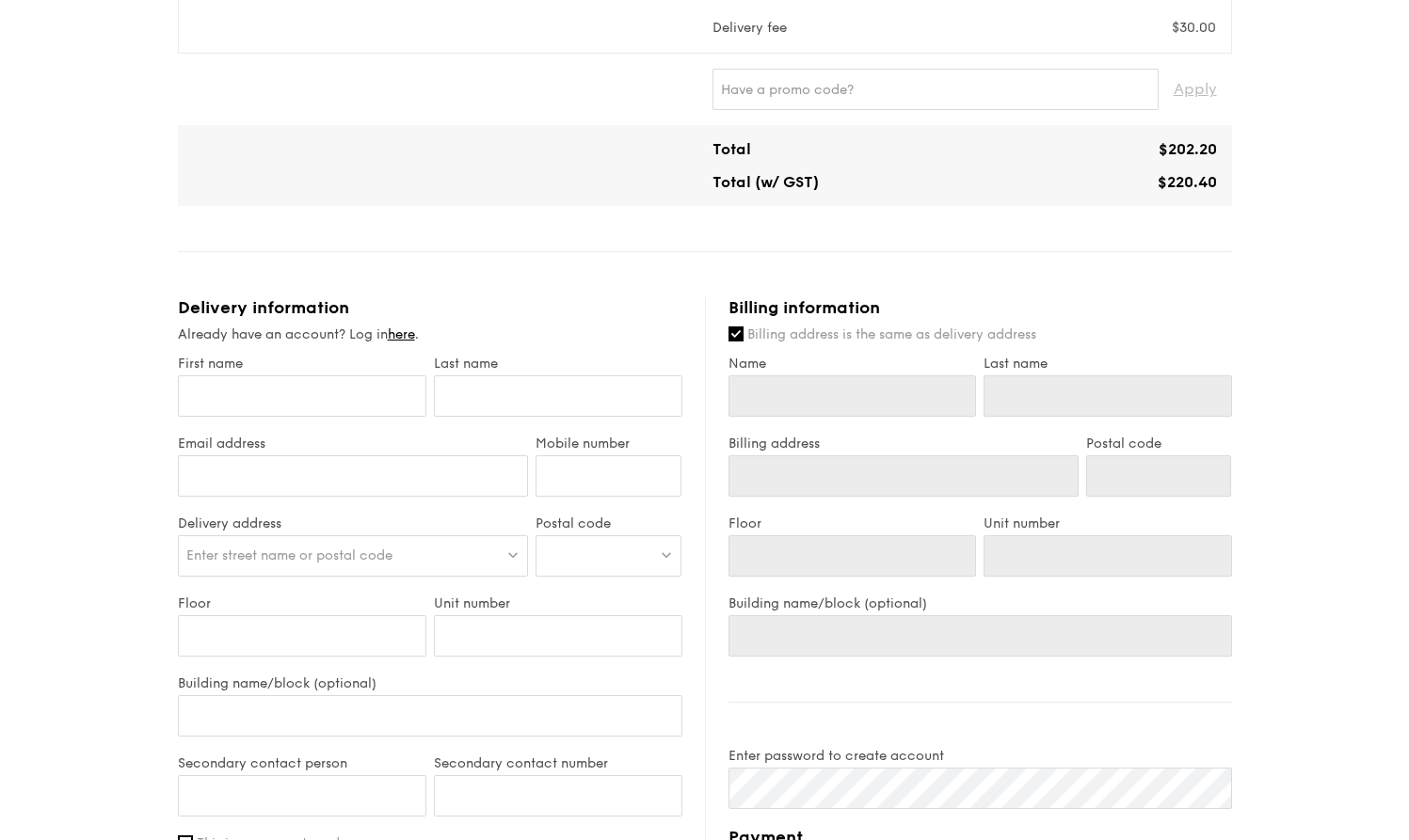
scroll to position [438, 0]
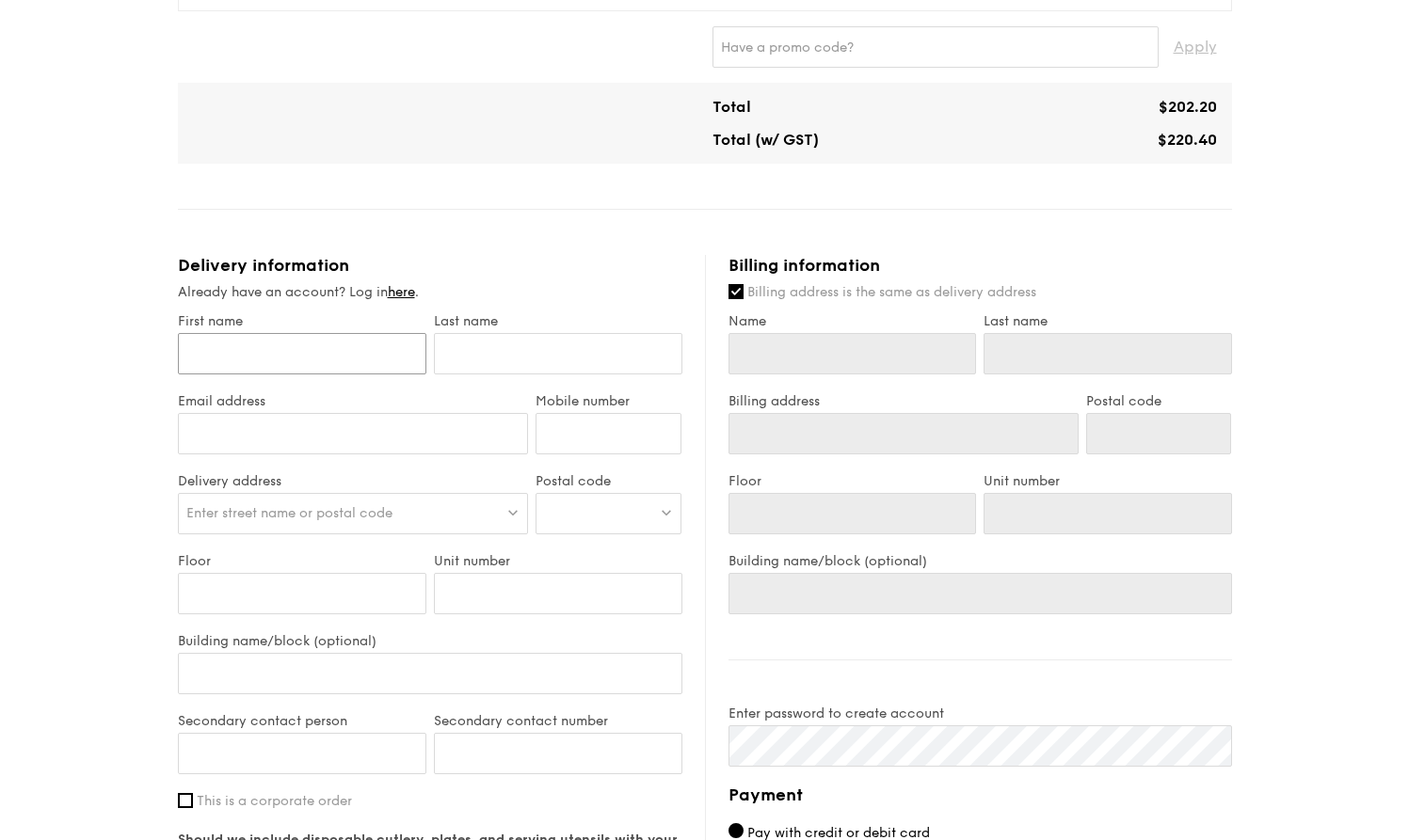
type input "S"
type input "Se"
type input "Sea"
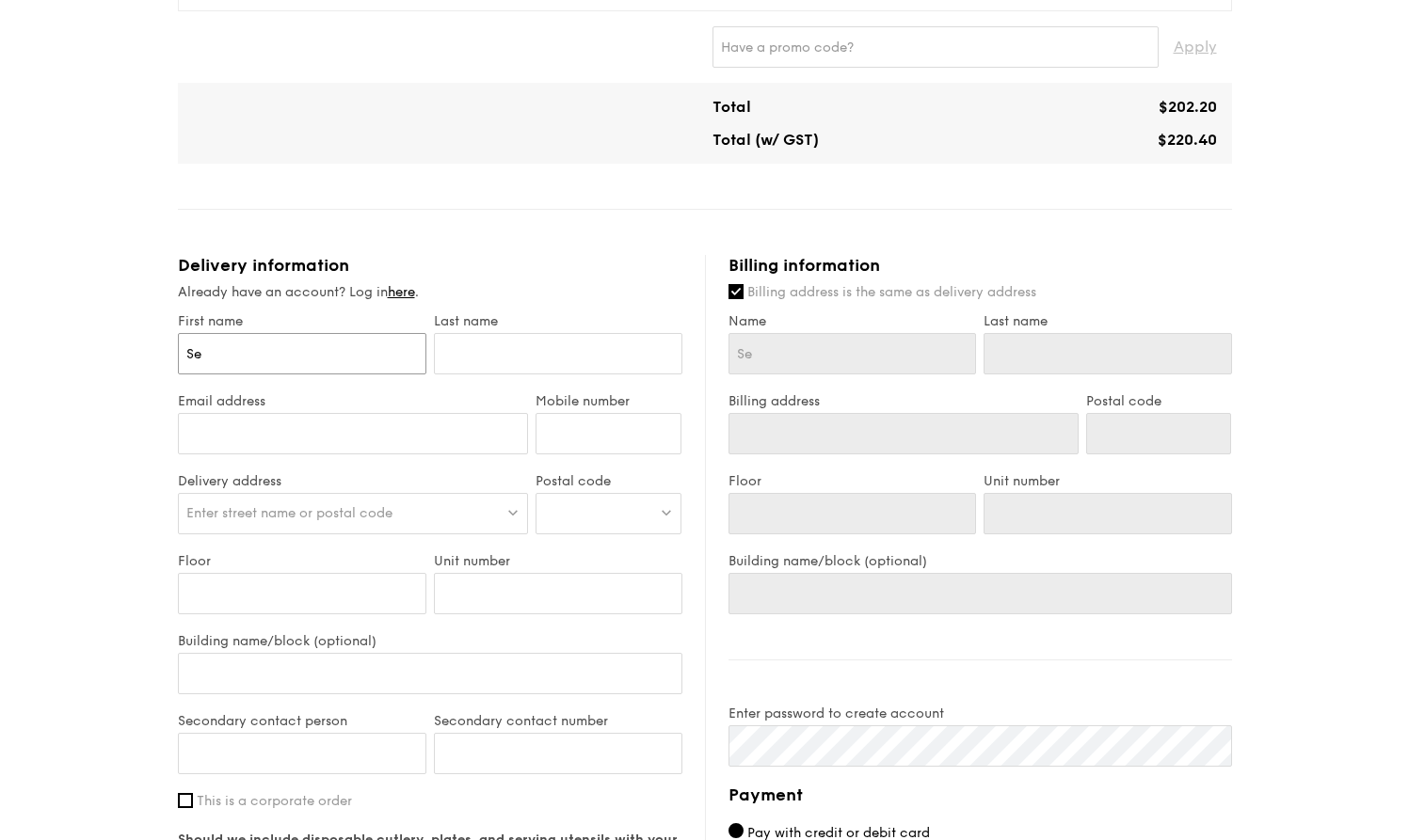
type input "Sea"
type input "[PERSON_NAME]"
type input "L"
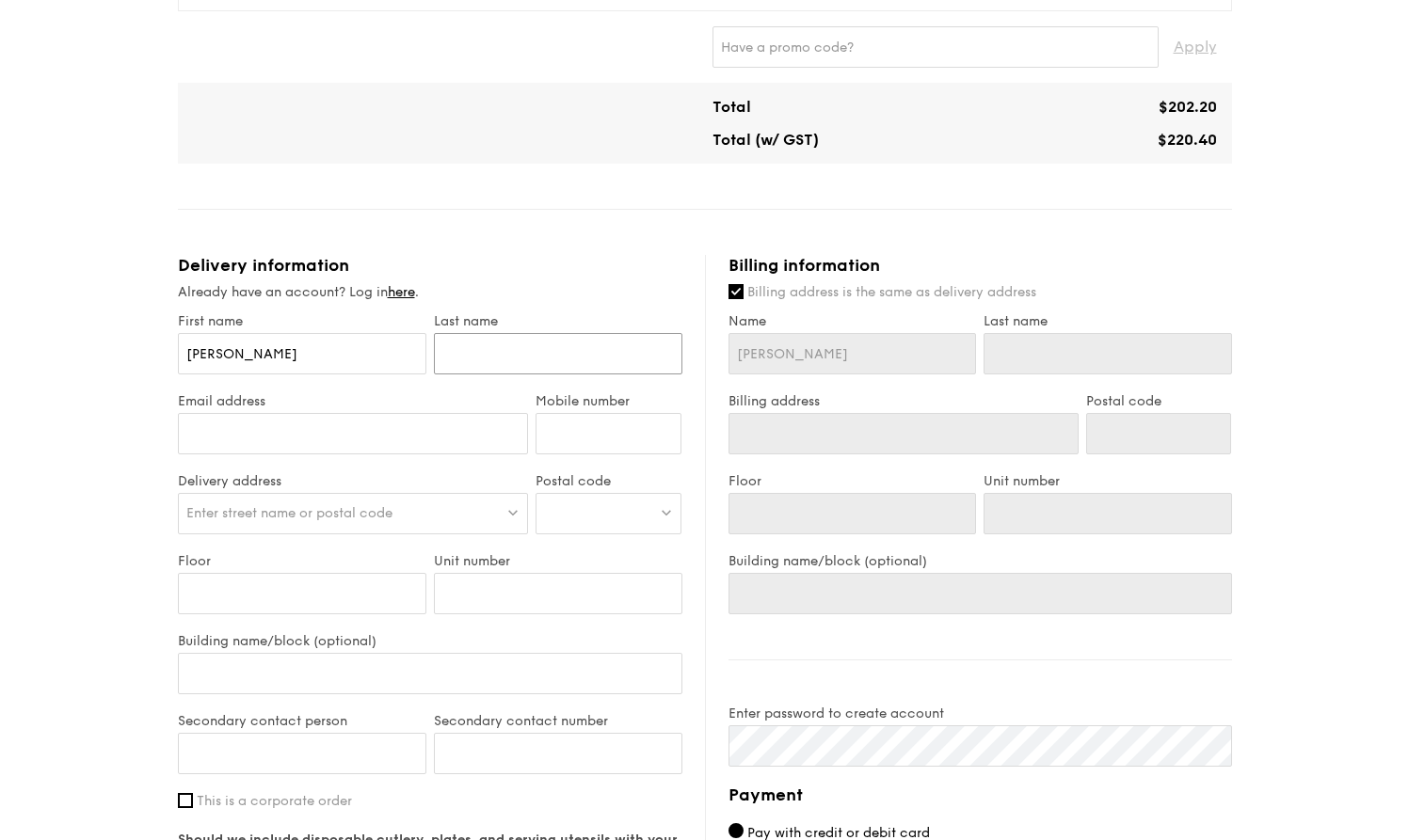
type input "L"
type input "Li"
type input "Lim"
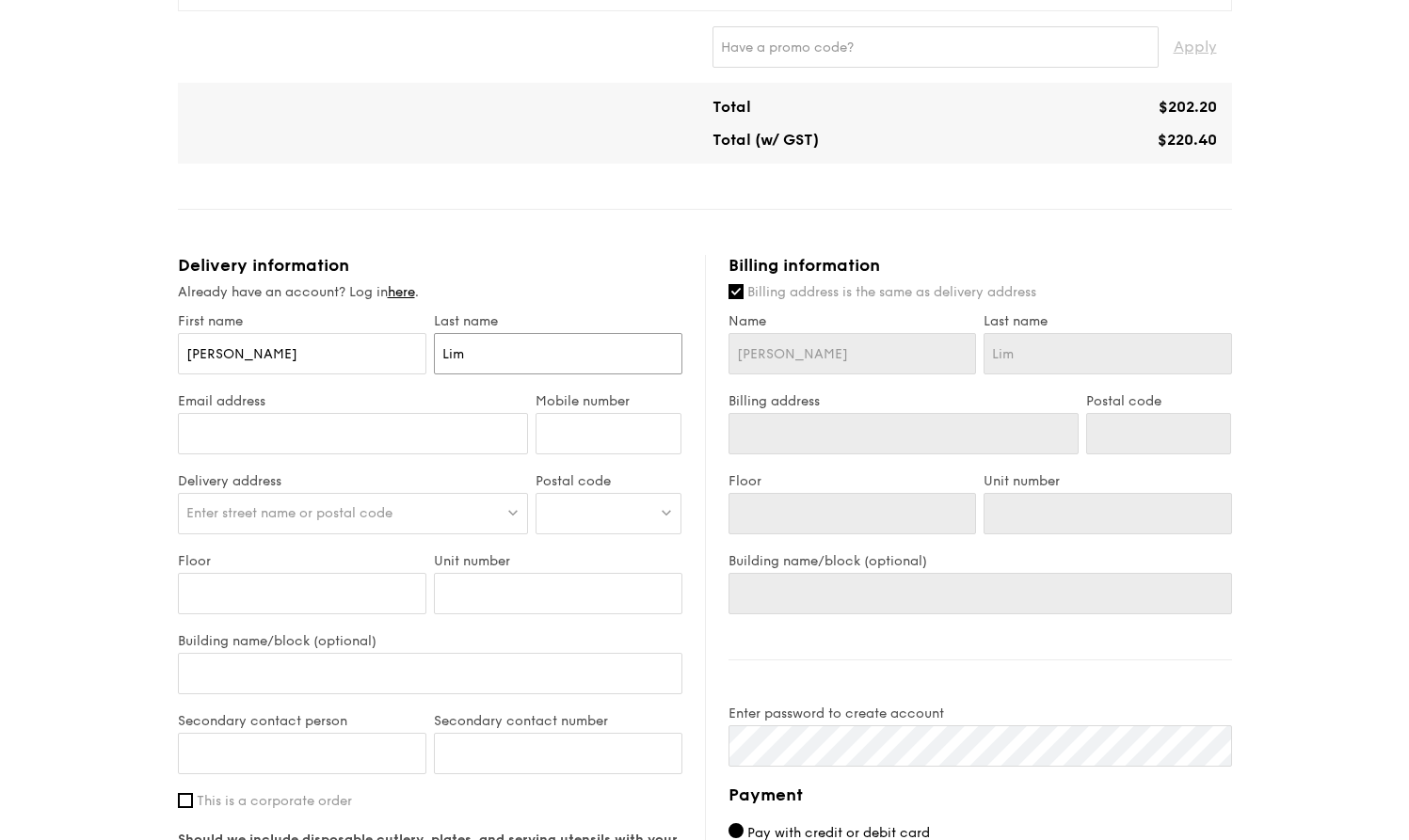
type input "Lim"
type input "[EMAIL_ADDRESS][DOMAIN_NAME]"
type input "98629855"
click at [443, 506] on div "Enter street name or postal code" at bounding box center [353, 514] width 352 height 41
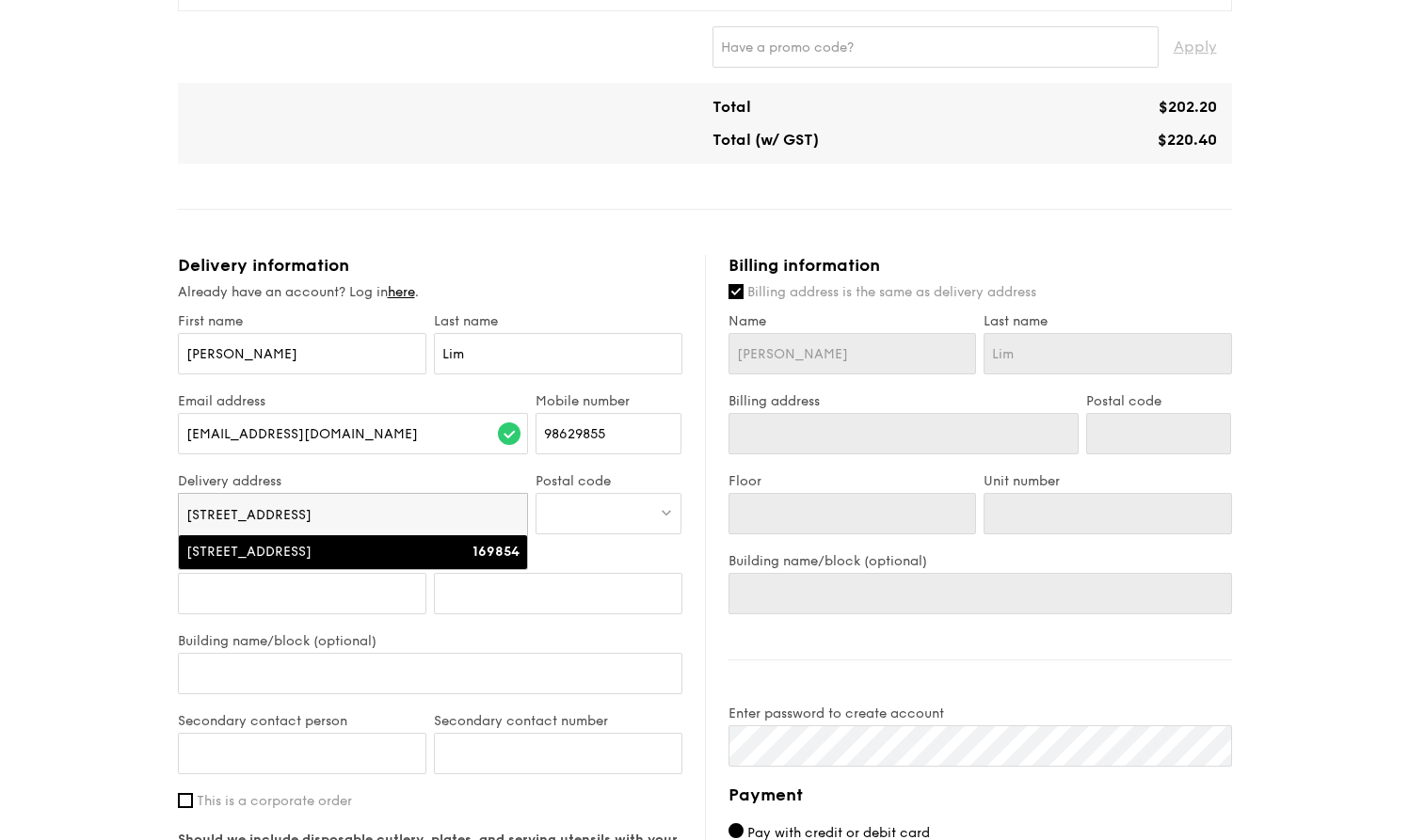
type input "[STREET_ADDRESS]"
click at [406, 544] on li "[STREET_ADDRESS] 169854" at bounding box center [353, 552] width 350 height 34
type input "[STREET_ADDRESS]"
type input "169854"
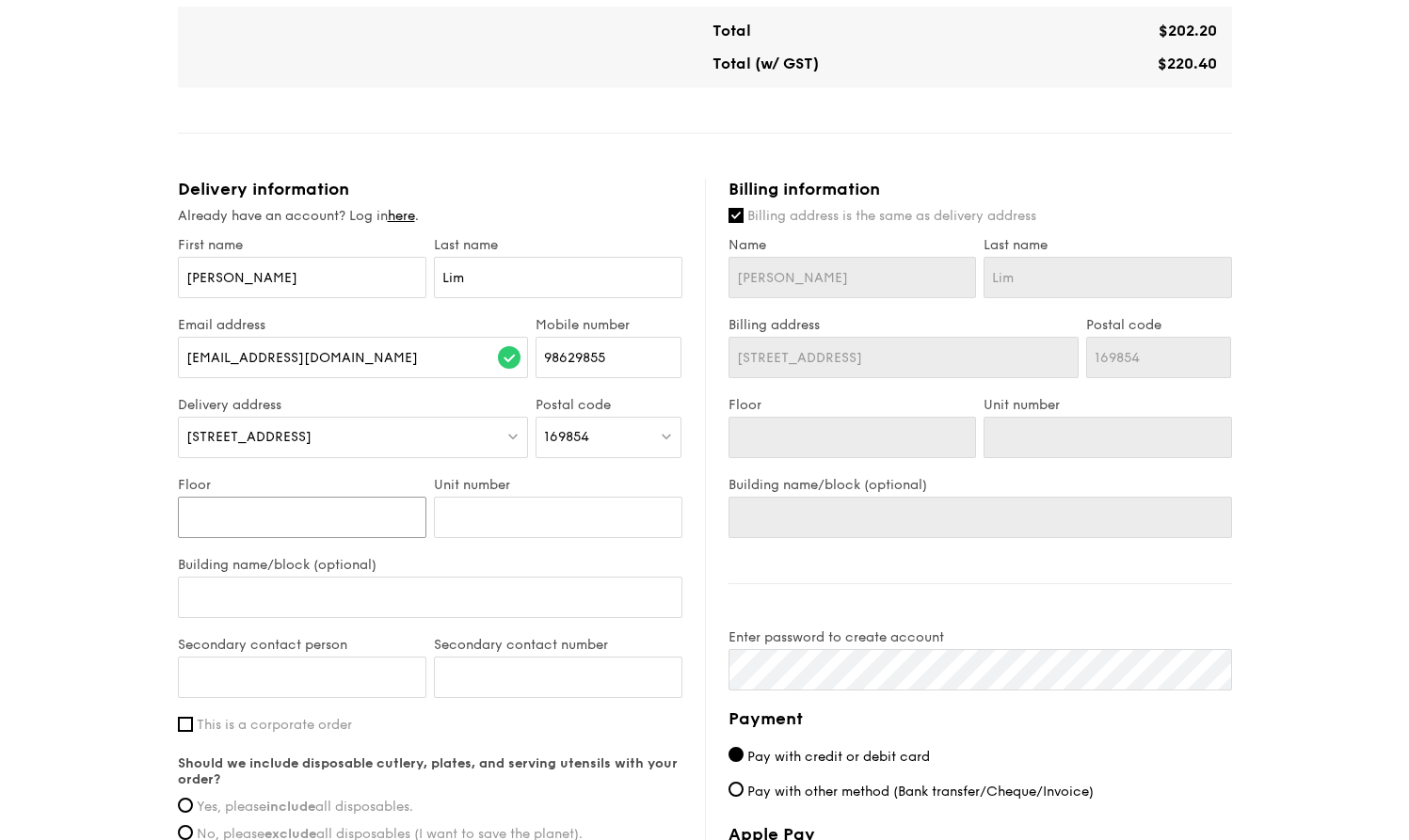
scroll to position [530, 0]
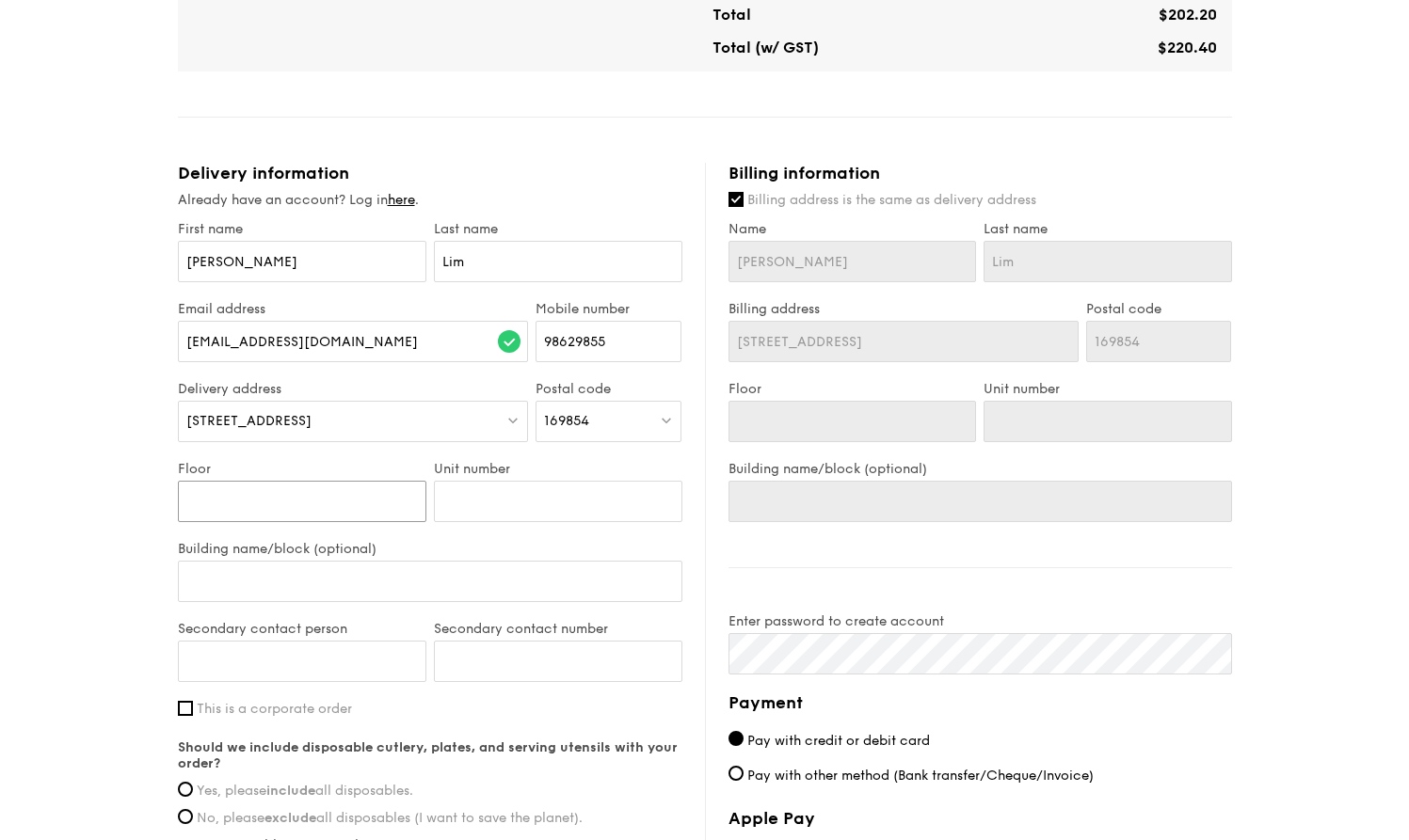
type input "0"
type input "01"
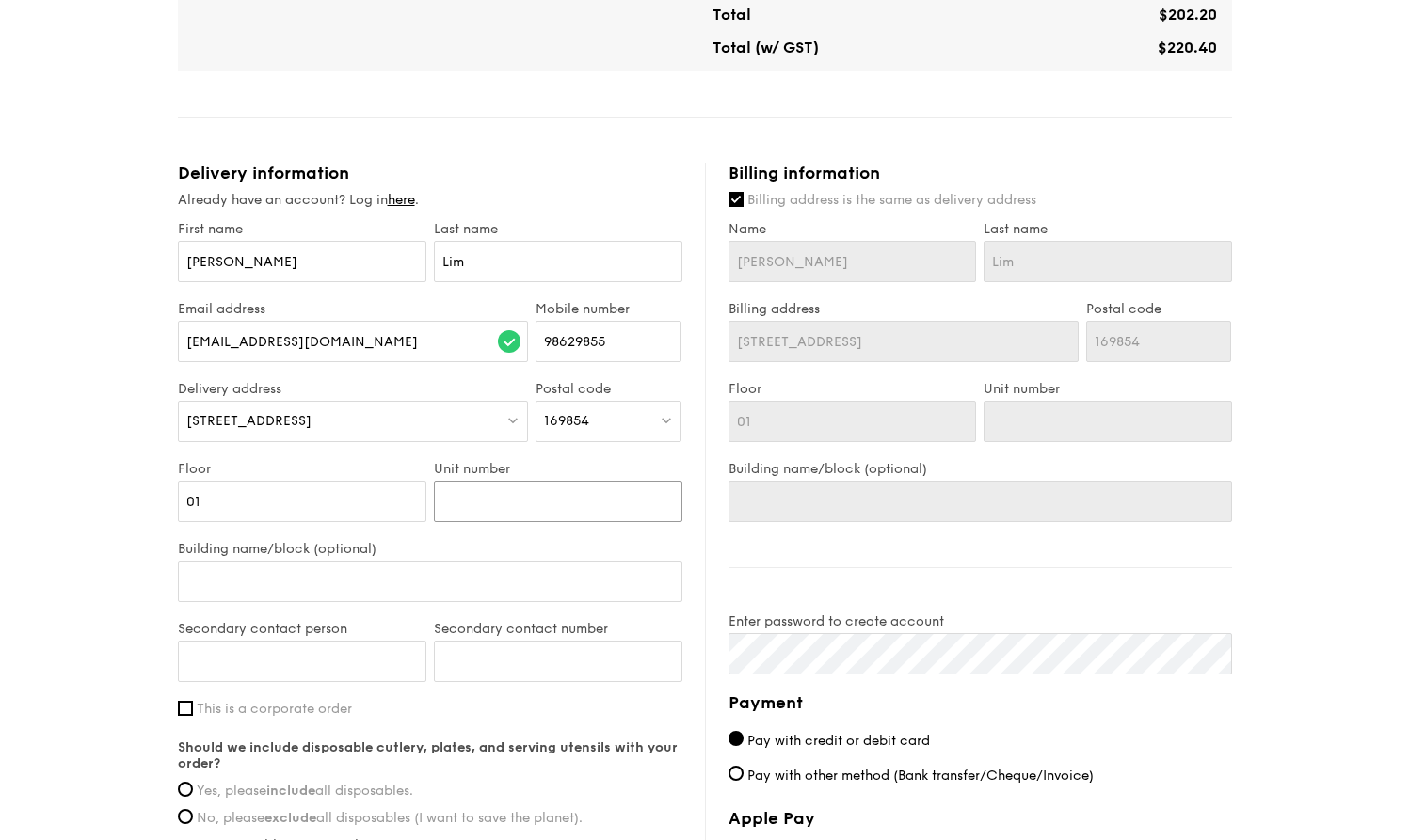
type input "0"
type input "01"
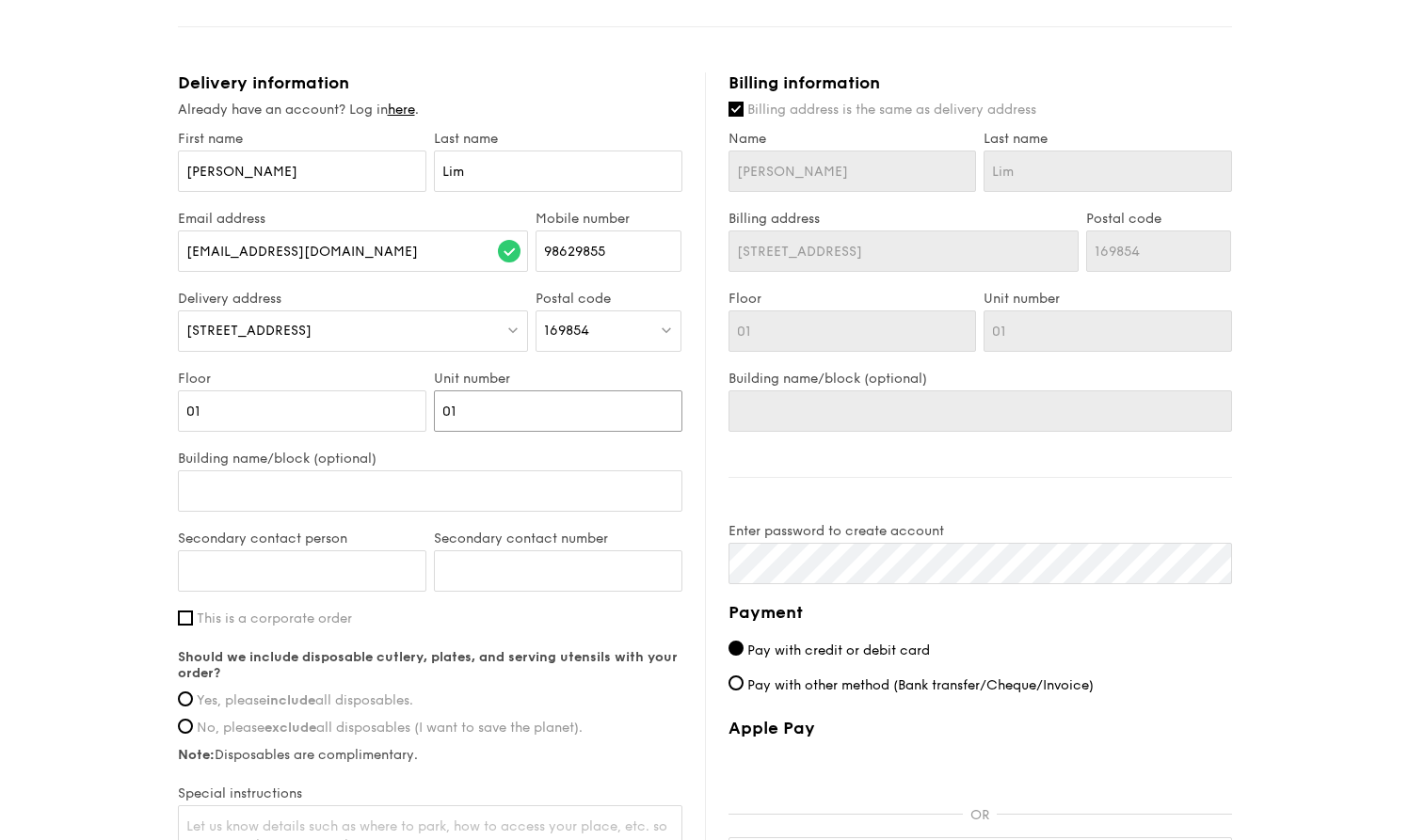
scroll to position [641, 0]
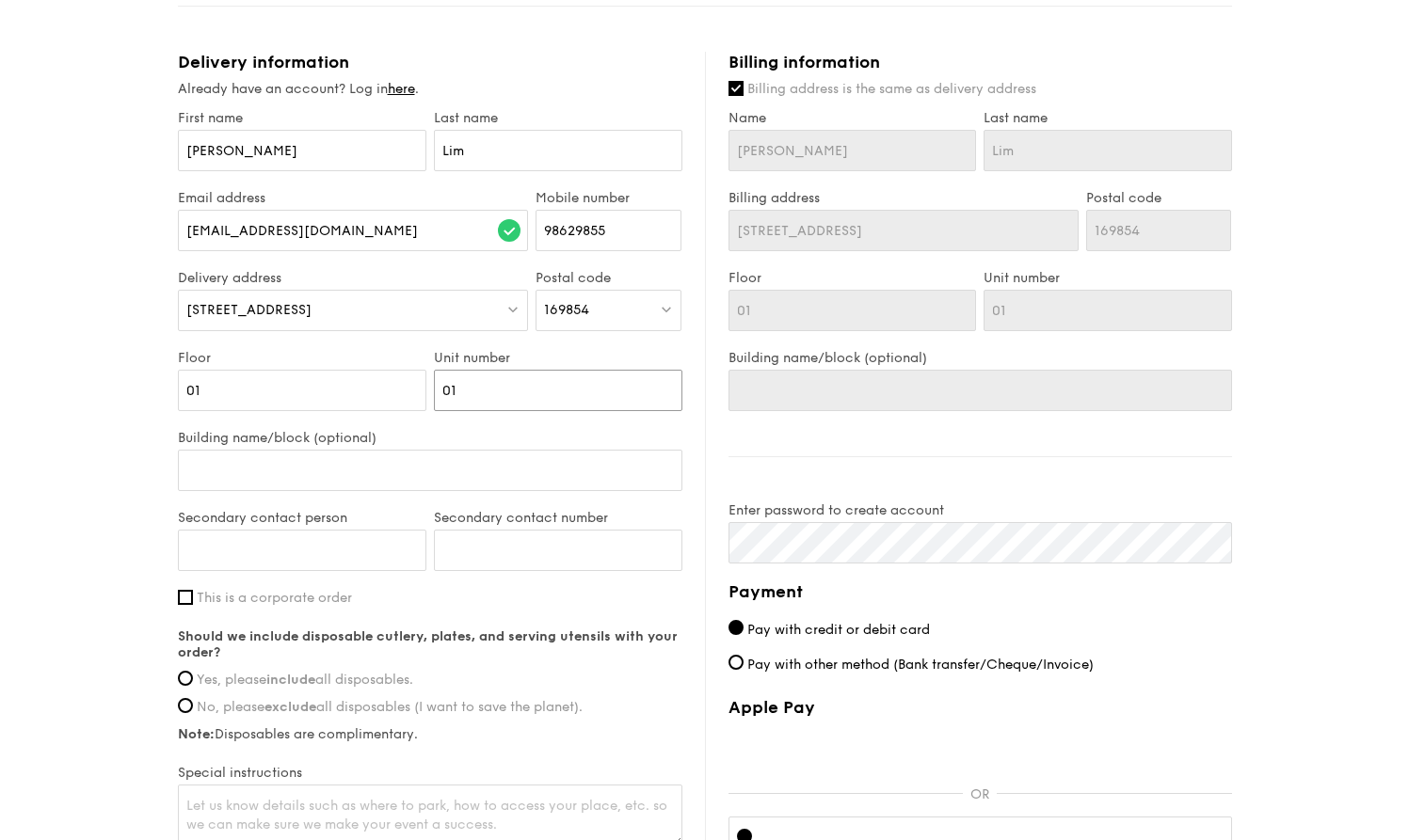
type input "01"
type input "Chew Kum Wai"
type input "96283827"
click at [184, 598] on input "This is a corporate order" at bounding box center [185, 597] width 15 height 15
checkbox input "true"
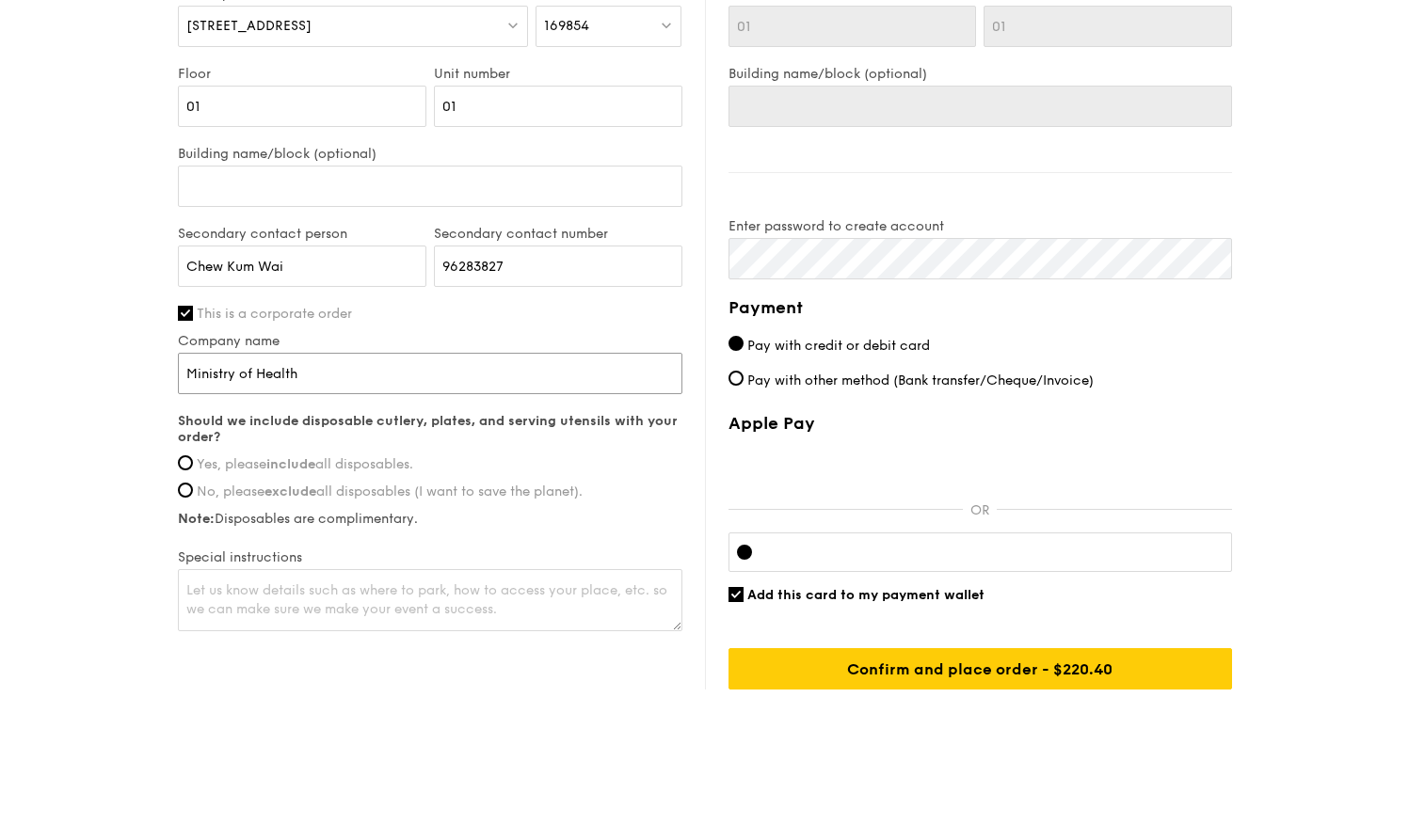
scroll to position [925, 0]
type input "Ministry of Health"
click at [187, 465] on input "Yes, please include all disposables." at bounding box center [185, 462] width 15 height 15
radio input "true"
click at [379, 613] on textarea at bounding box center [430, 600] width 504 height 62
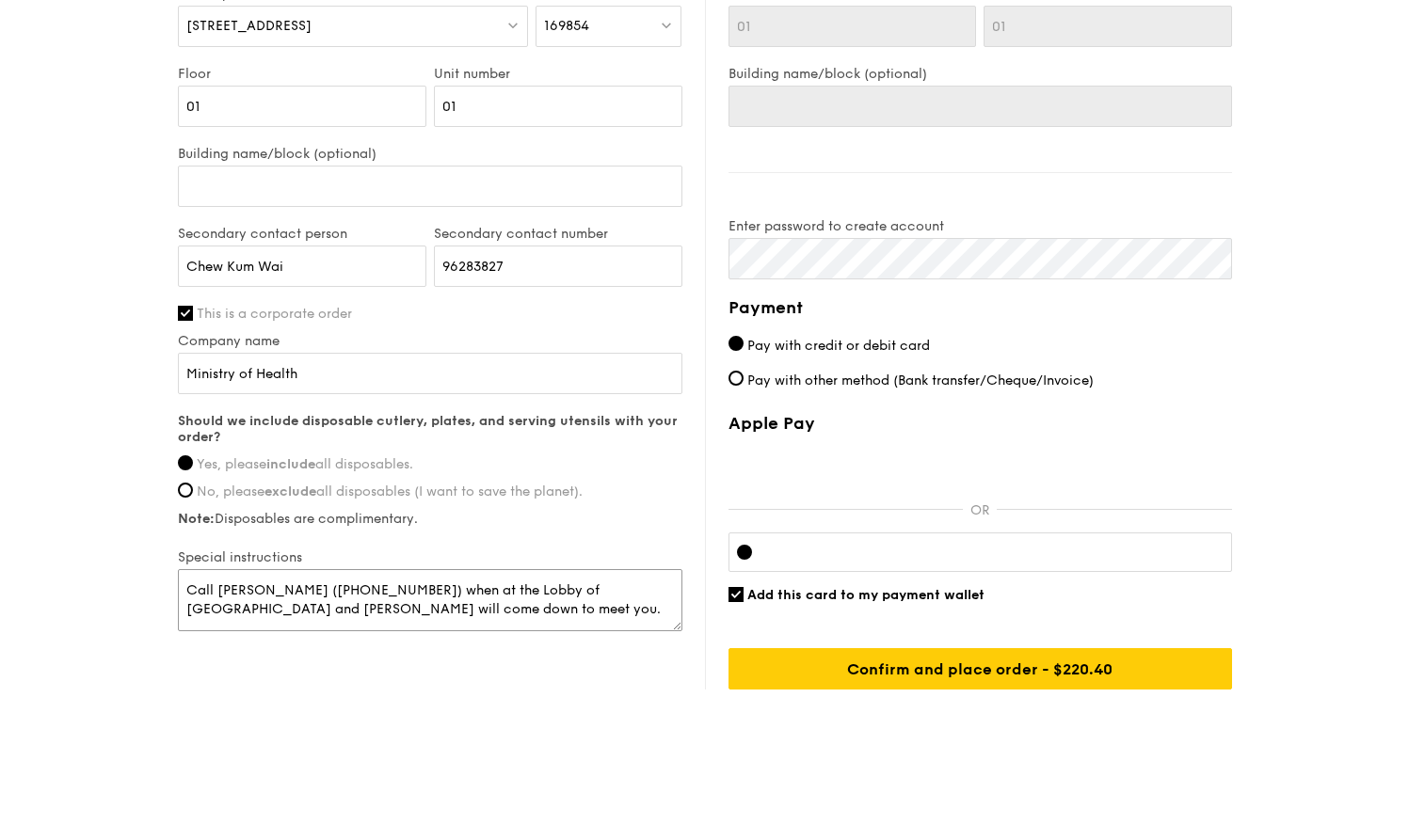
click at [327, 595] on textarea "Call [PERSON_NAME] ([PHONE_NUMBER]) when at the Lobby of [GEOGRAPHIC_DATA] and …" at bounding box center [430, 600] width 504 height 62
click at [379, 611] on textarea "Call [PERSON_NAME] ([PHONE_NUMBER]) or [PERSON_NAME] (96283827) when at the Lob…" at bounding box center [430, 600] width 504 height 62
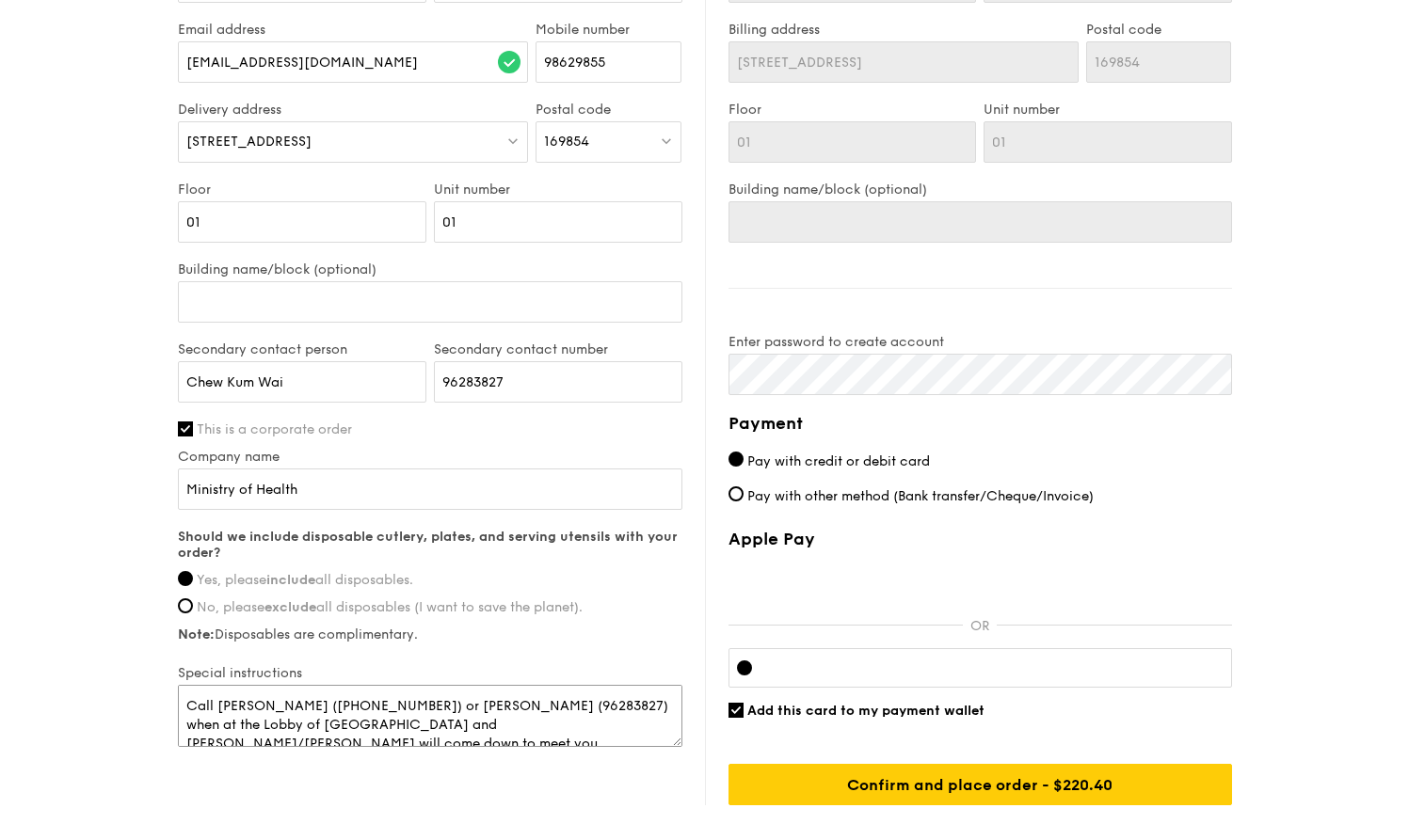
scroll to position [846, 0]
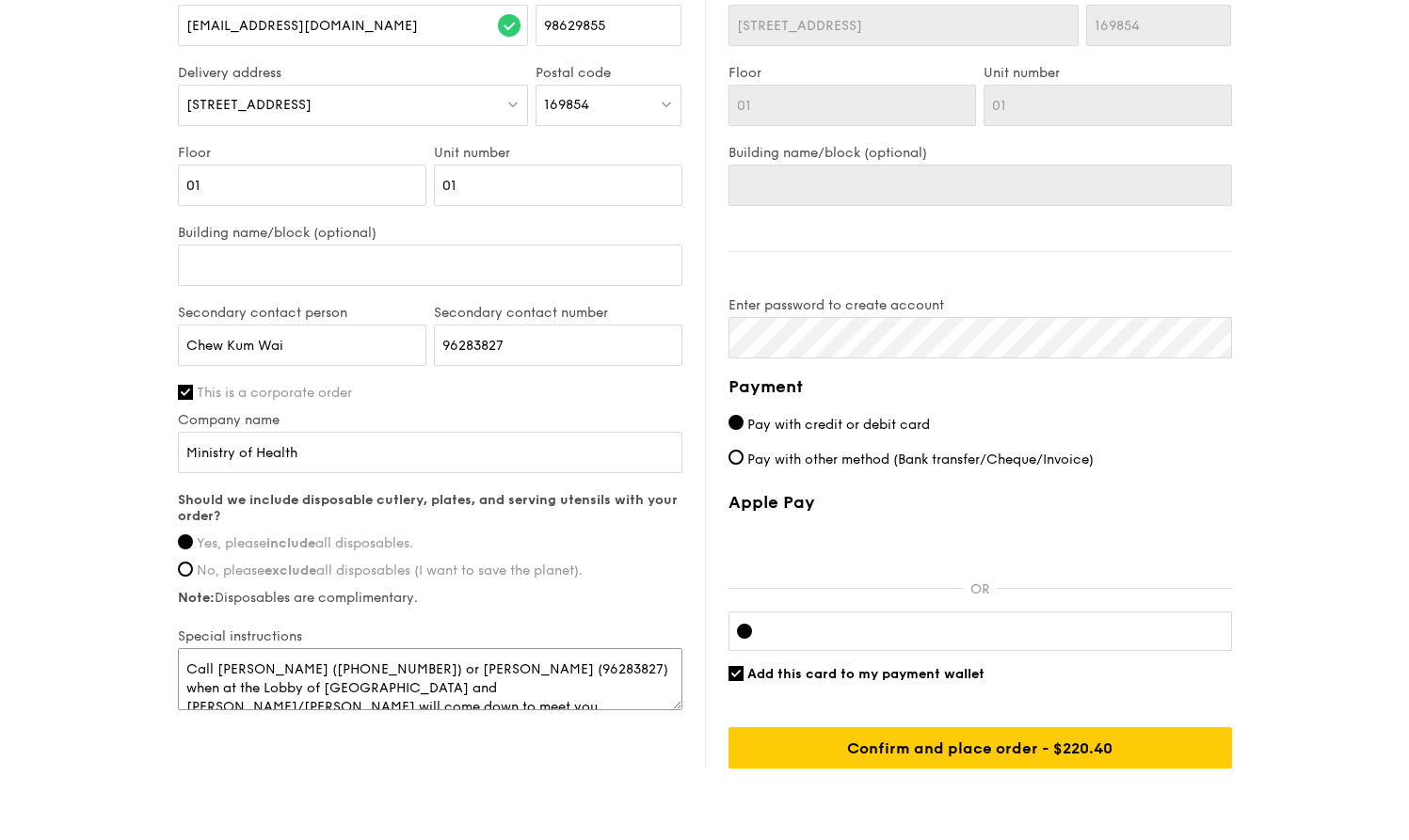
type textarea "Call [PERSON_NAME] ([PHONE_NUMBER]) or [PERSON_NAME] (96283827) when at the Lob…"
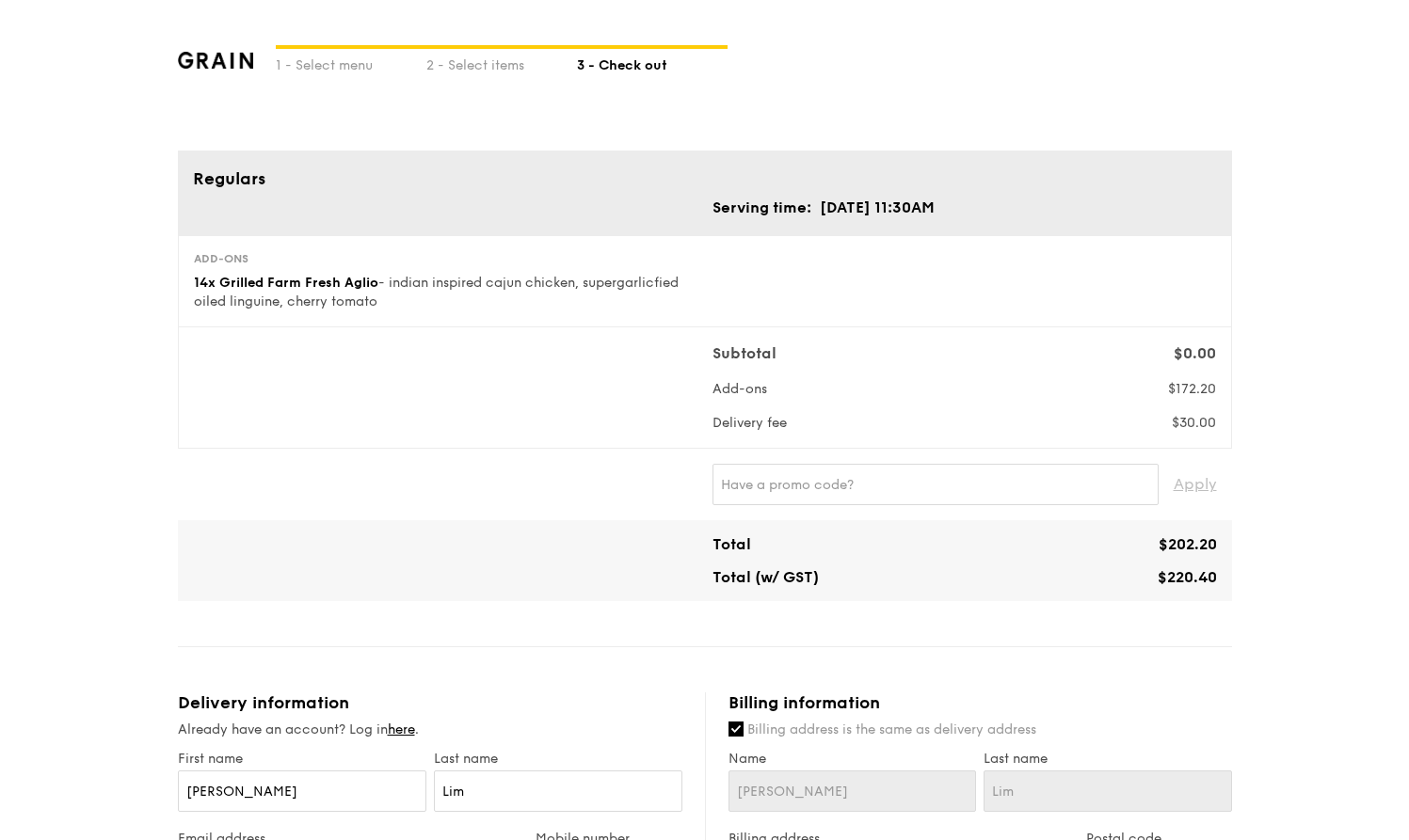
scroll to position [0, 0]
drag, startPoint x: 843, startPoint y: 212, endPoint x: 979, endPoint y: 200, distance: 136.5
click at [936, 200] on td "[DATE] 11:30AM" at bounding box center [876, 208] width 117 height 24
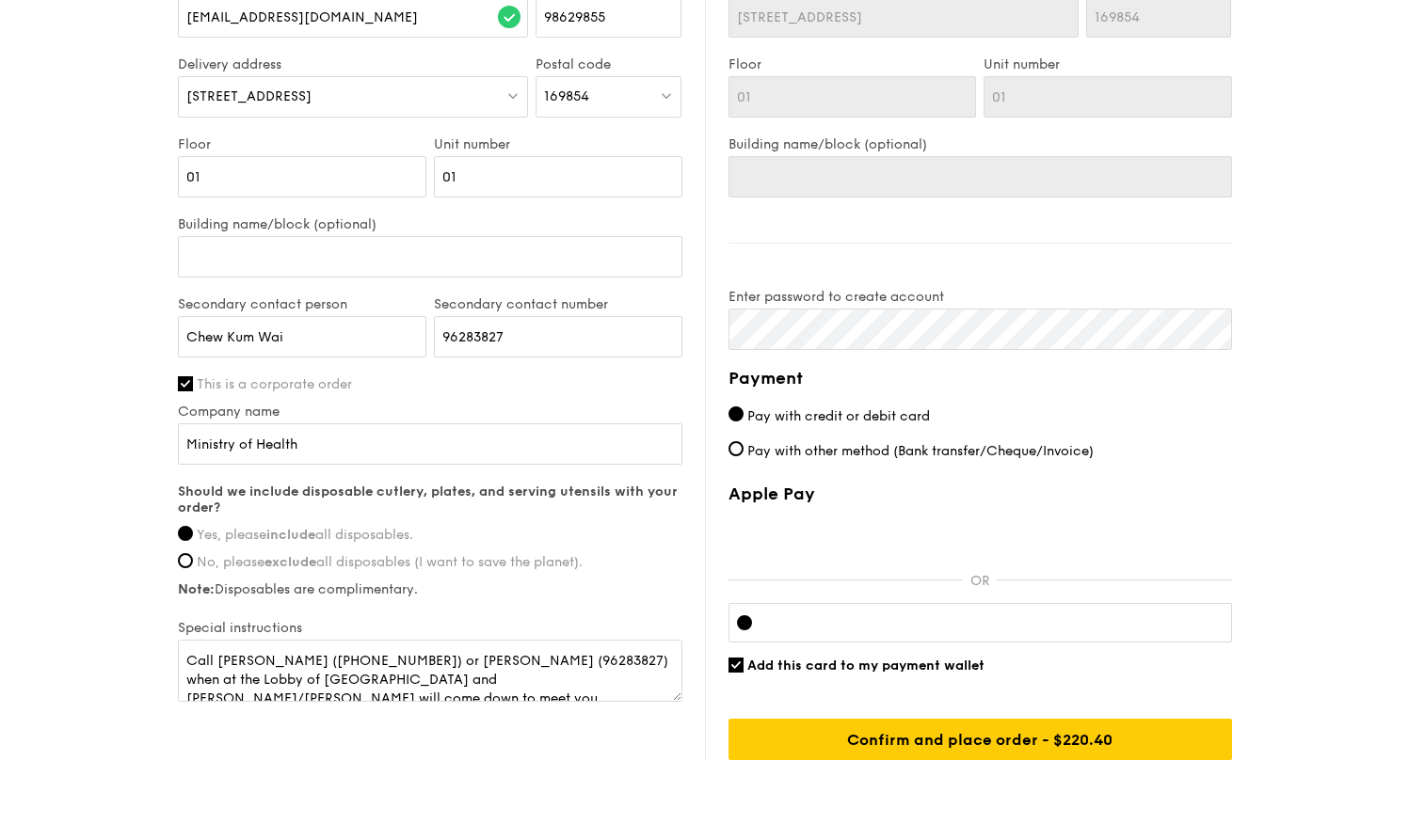
scroll to position [874, 0]
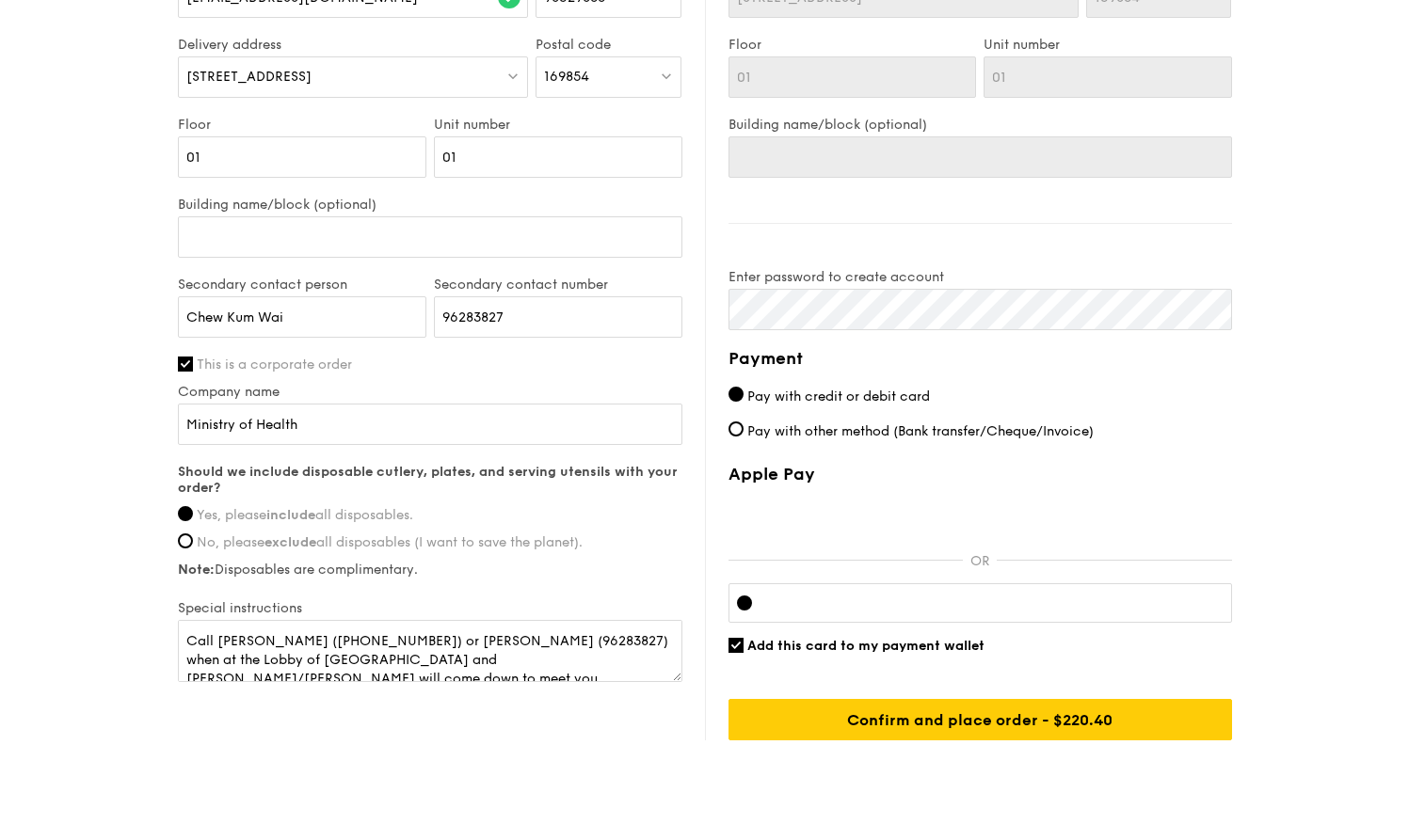
click at [843, 591] on div at bounding box center [980, 603] width 503 height 39
click at [843, 593] on div at bounding box center [980, 603] width 503 height 39
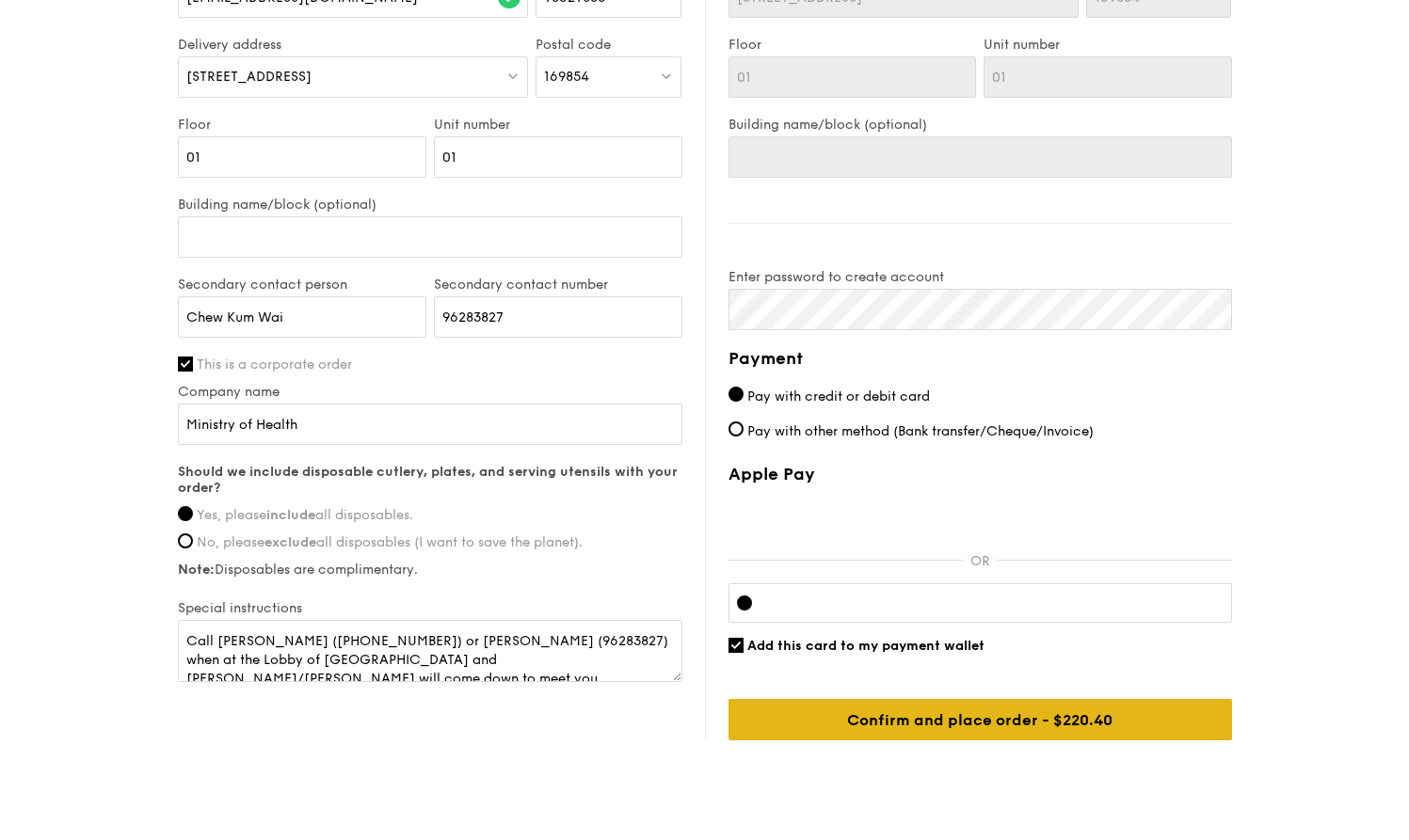
click at [924, 711] on input "Confirm and place order - $220.40" at bounding box center [980, 720] width 503 height 41
click at [865, 727] on input "Confirm and place order - $220.40" at bounding box center [980, 720] width 503 height 41
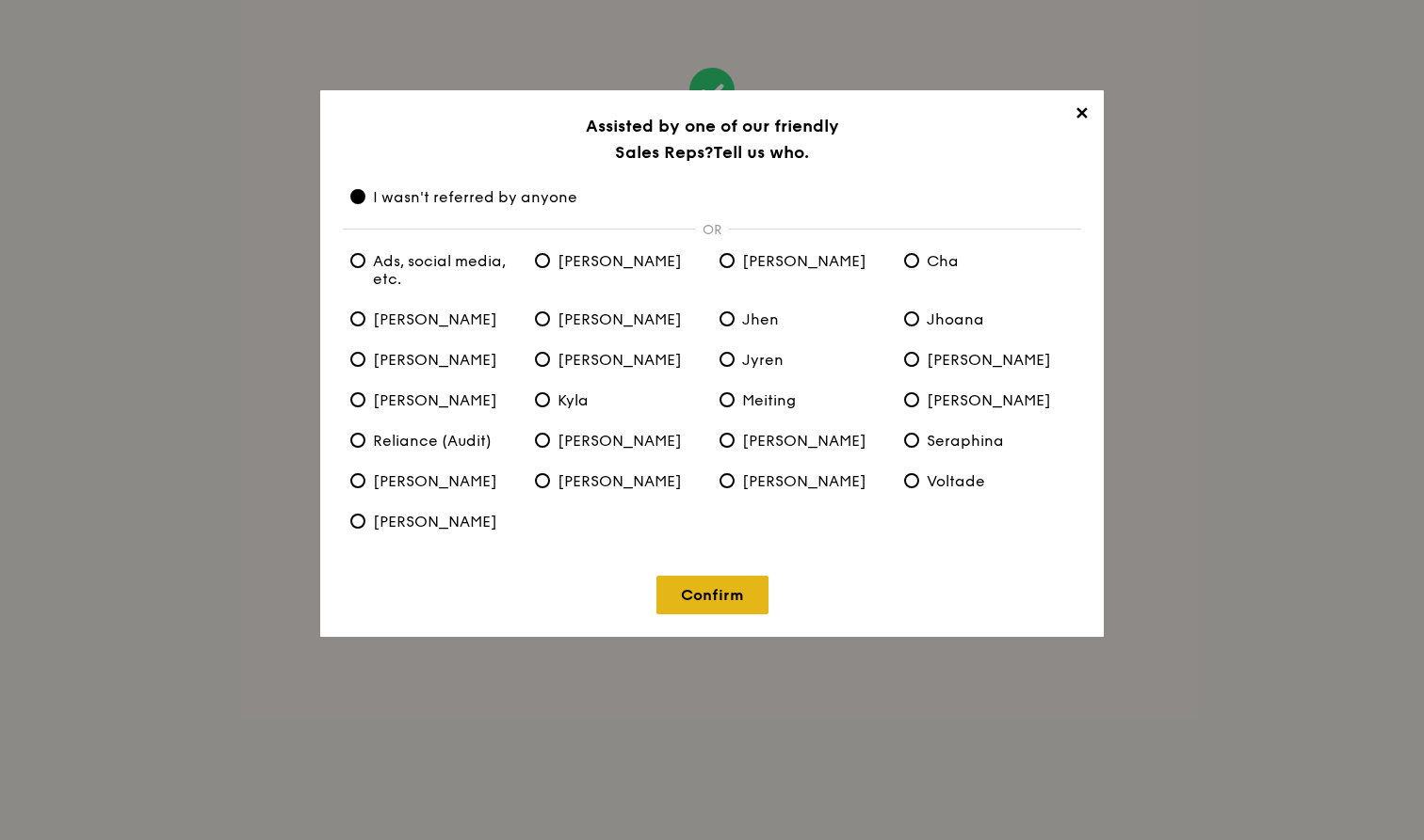
click at [723, 594] on link "Confirm" at bounding box center [712, 594] width 112 height 38
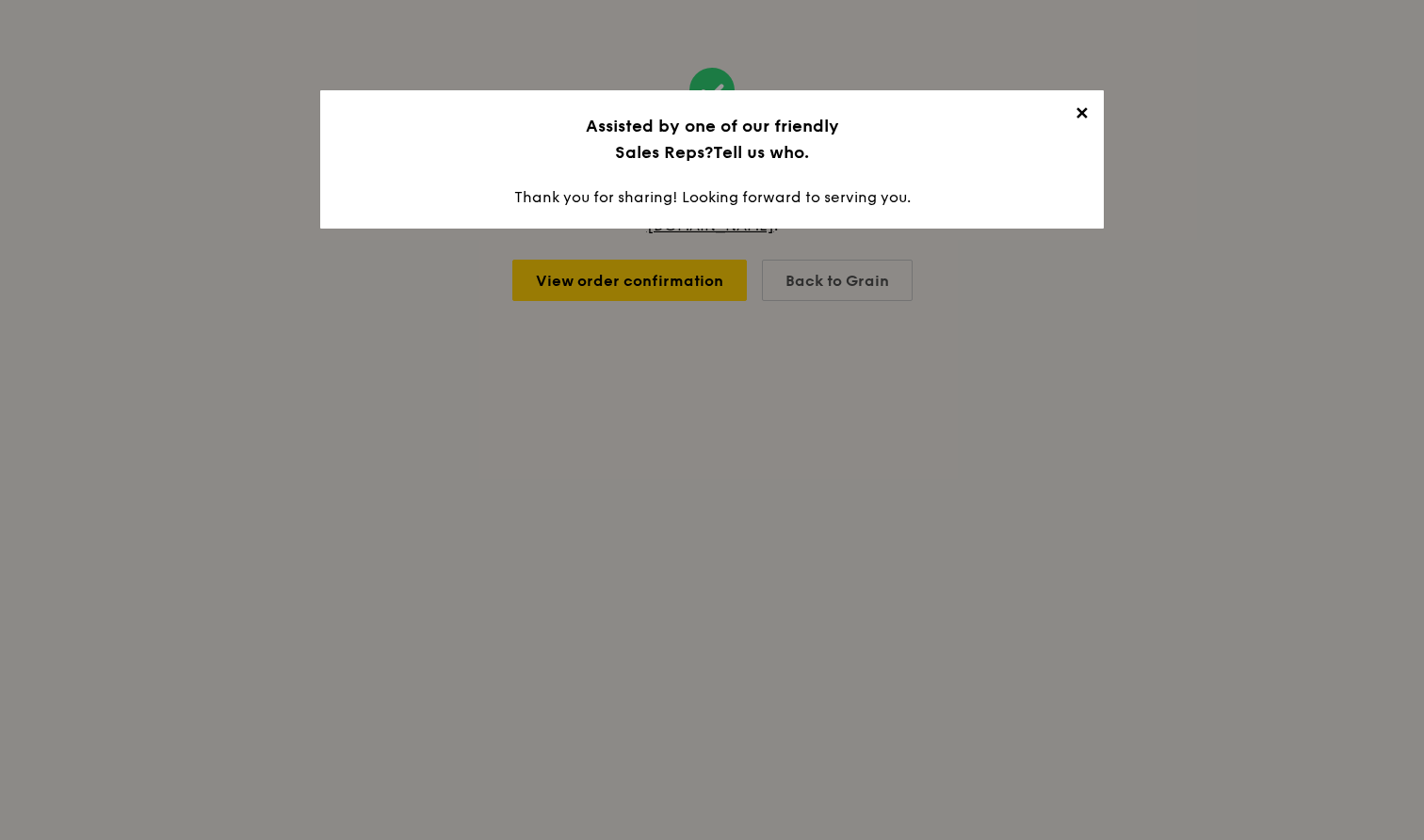
click at [1084, 110] on span "✕" at bounding box center [1080, 117] width 26 height 26
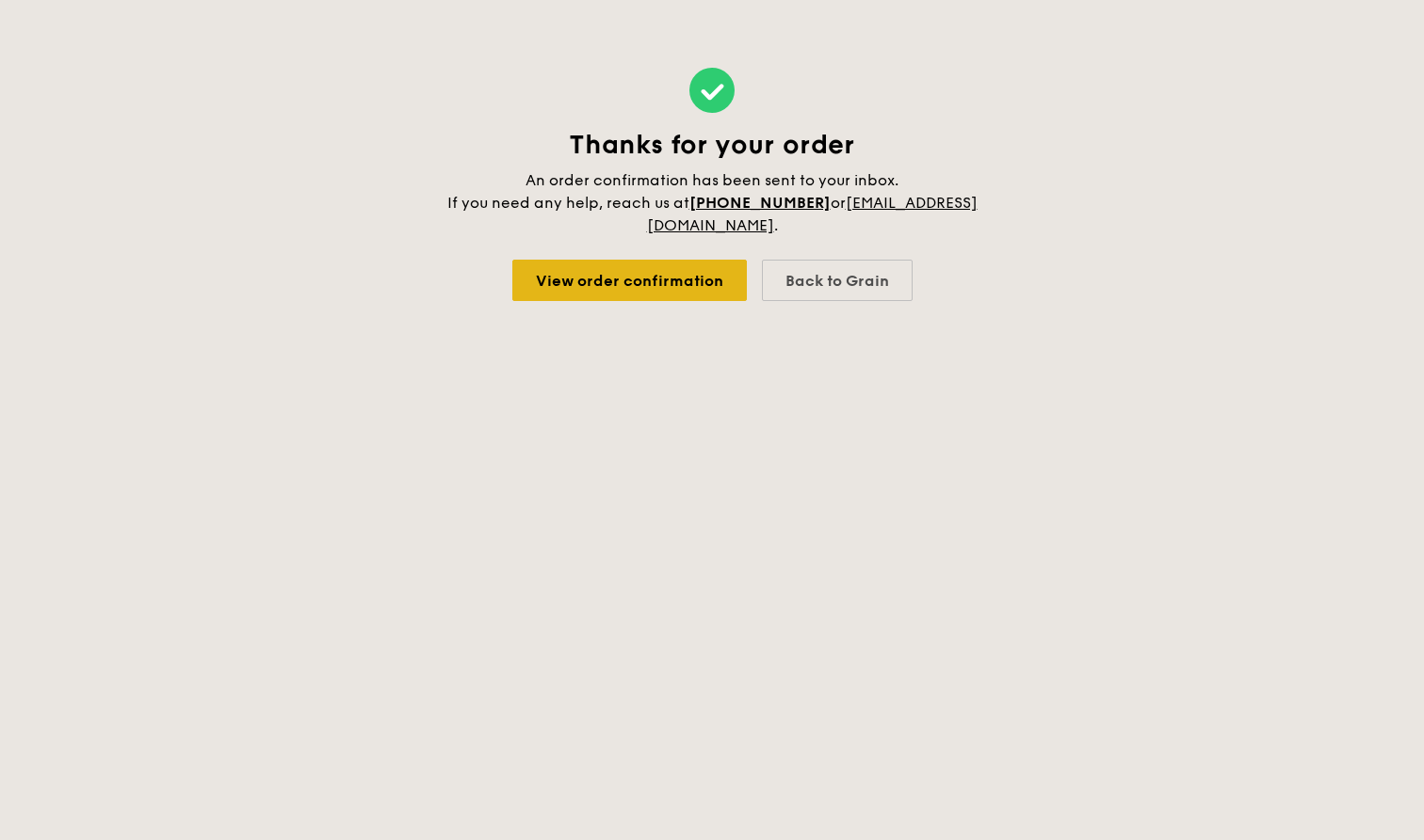
click at [674, 294] on link "View order confirmation" at bounding box center [629, 280] width 234 height 41
